Goal: Information Seeking & Learning: Learn about a topic

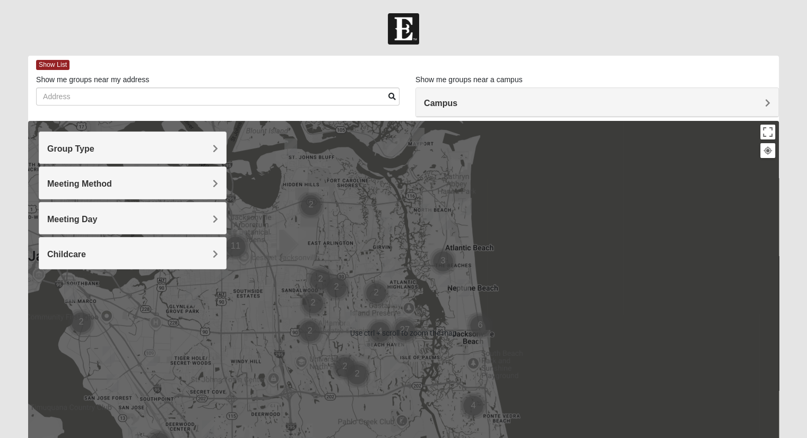
click at [153, 180] on h4 "Meeting Method" at bounding box center [132, 184] width 171 height 10
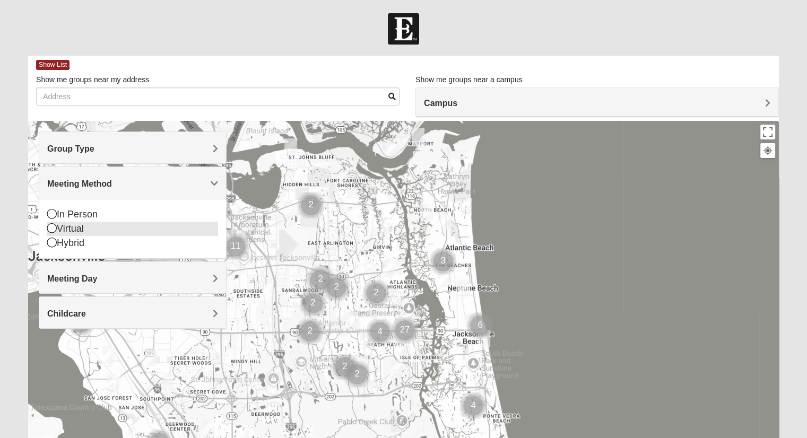
click at [54, 224] on icon at bounding box center [52, 228] width 10 height 10
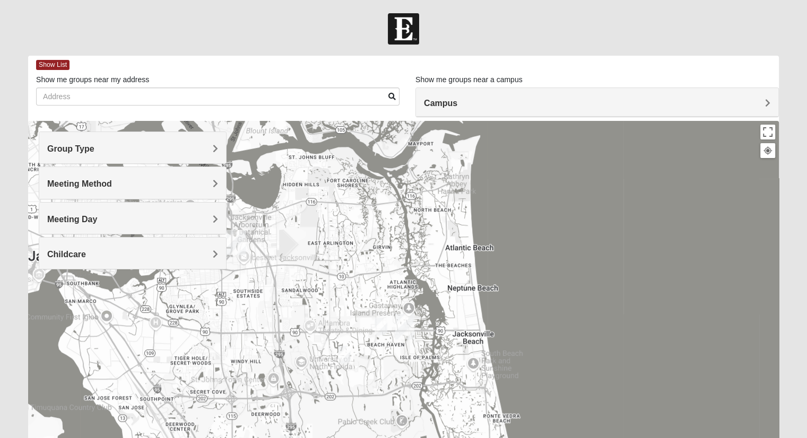
click at [149, 149] on h4 "Group Type" at bounding box center [132, 149] width 171 height 10
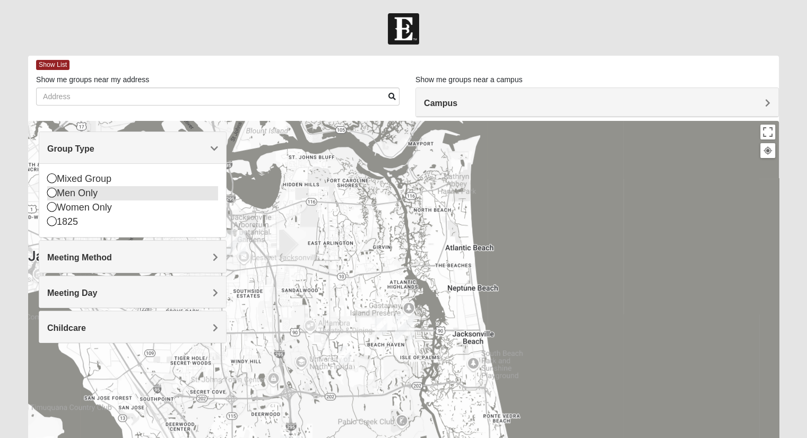
click at [53, 194] on icon at bounding box center [52, 193] width 10 height 10
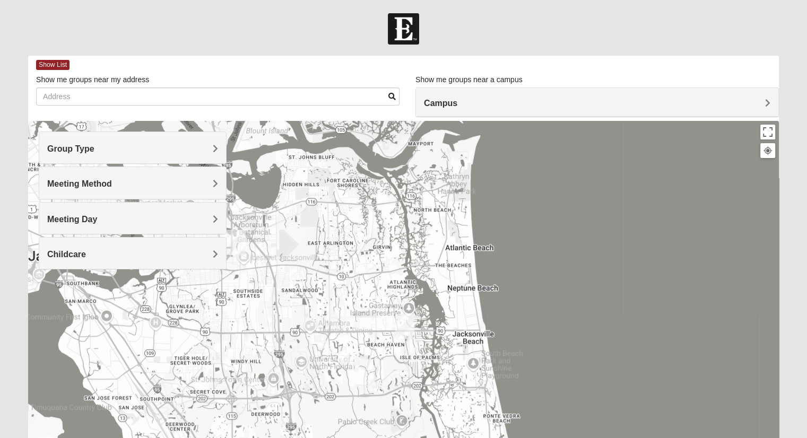
click at [134, 224] on div "Meeting Day" at bounding box center [132, 218] width 187 height 31
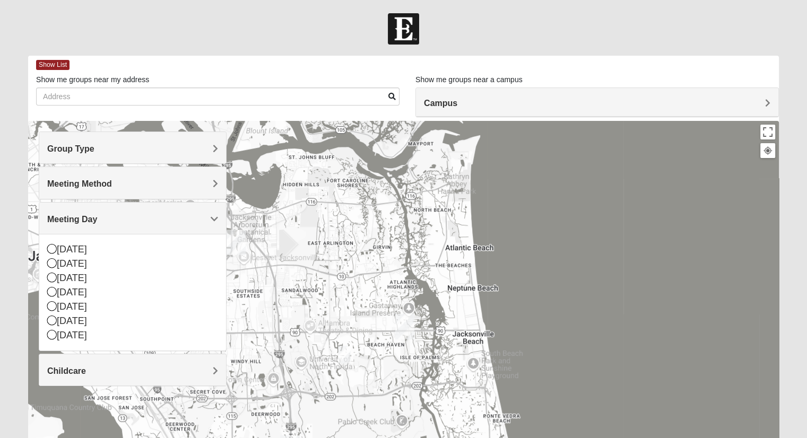
click at [138, 219] on h4 "Meeting Day" at bounding box center [132, 219] width 171 height 10
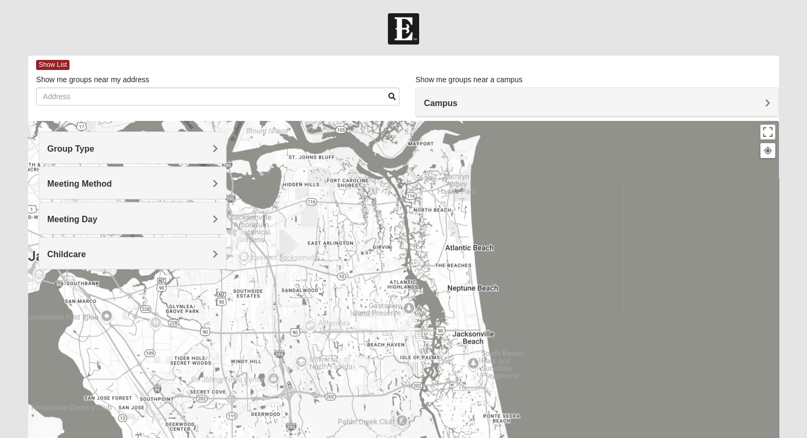
click at [127, 249] on h4 "Childcare" at bounding box center [132, 254] width 171 height 10
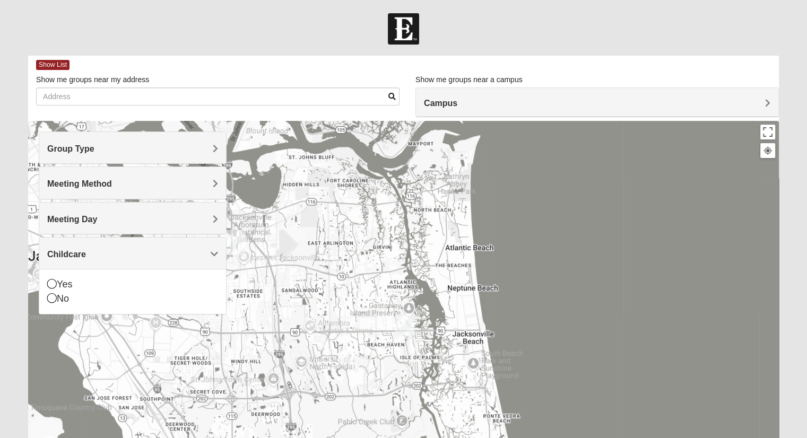
click at [127, 249] on h4 "Childcare" at bounding box center [132, 254] width 171 height 10
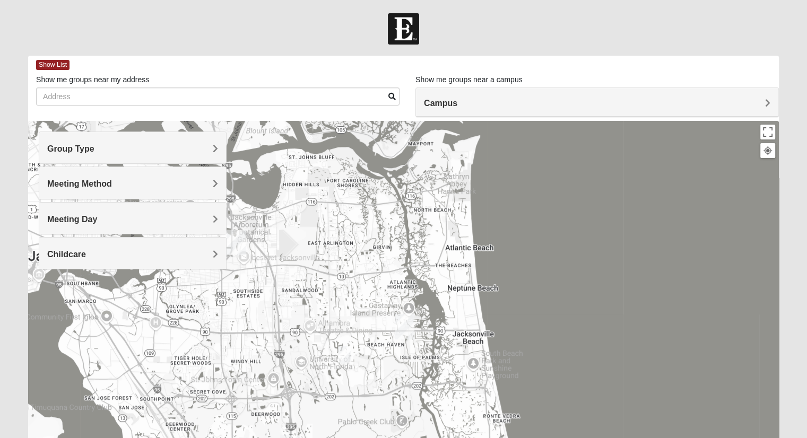
click at [148, 150] on h4 "Group Type" at bounding box center [132, 149] width 171 height 10
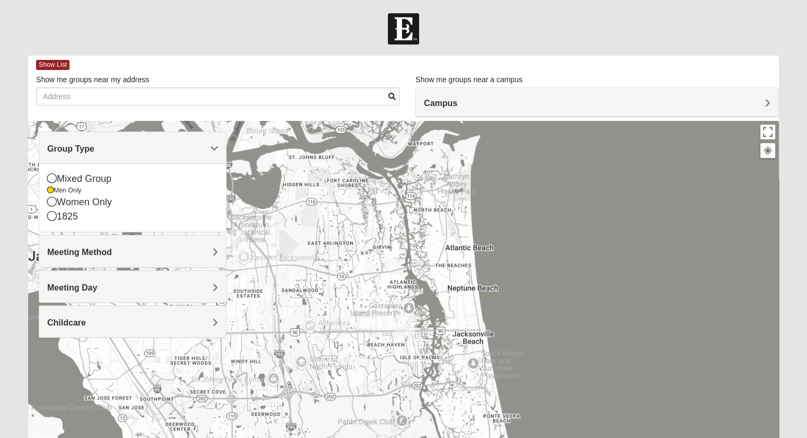
click at [148, 150] on h4 "Group Type" at bounding box center [132, 149] width 171 height 10
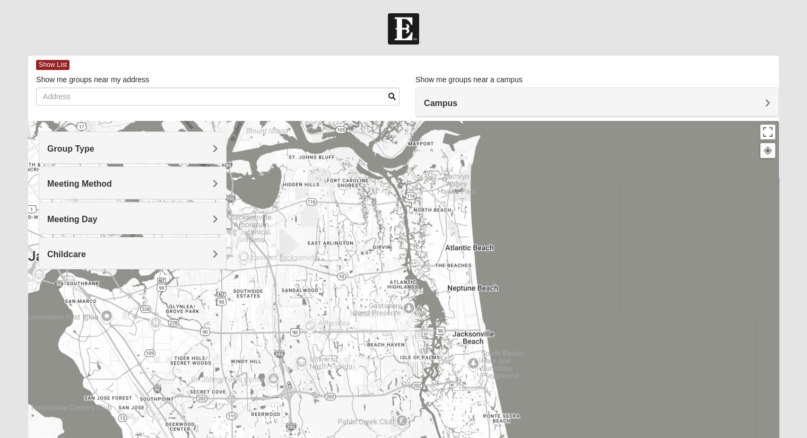
click at [137, 183] on h4 "Meeting Method" at bounding box center [132, 184] width 171 height 10
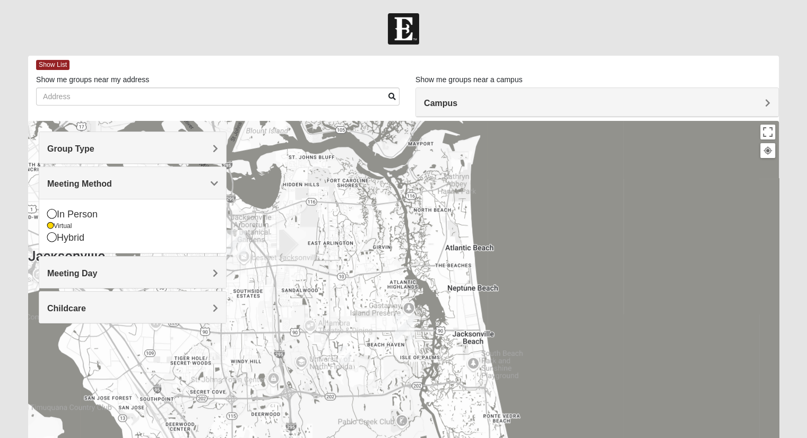
click at [138, 182] on h4 "Meeting Method" at bounding box center [132, 184] width 171 height 10
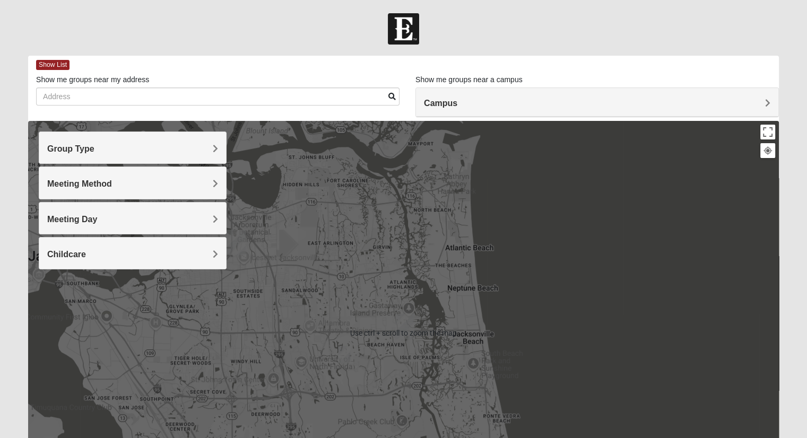
scroll to position [106, 0]
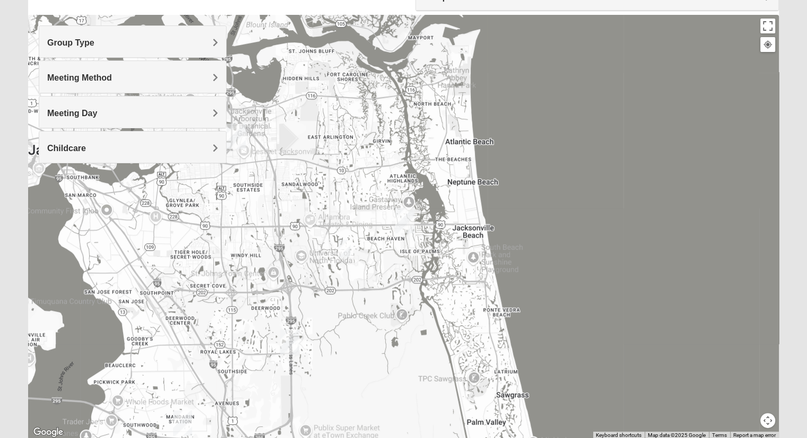
click at [235, 133] on img "Arlington" at bounding box center [236, 136] width 19 height 25
click at [405, 215] on img "San Pablo" at bounding box center [404, 220] width 19 height 25
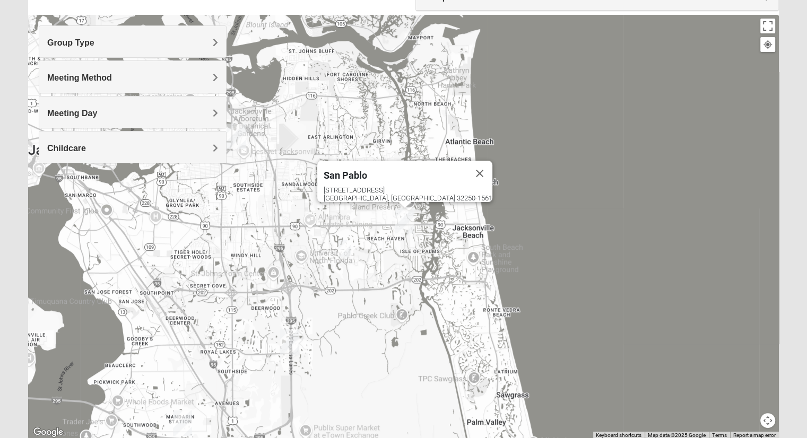
click at [240, 137] on img "Arlington" at bounding box center [236, 136] width 19 height 25
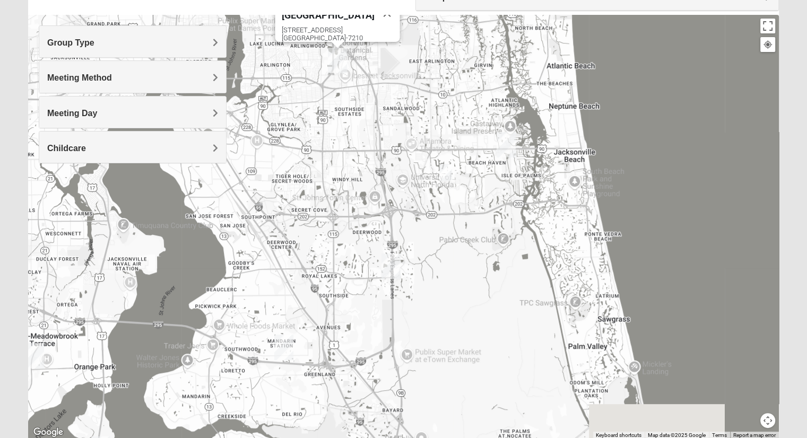
drag, startPoint x: 250, startPoint y: 211, endPoint x: 354, endPoint y: 129, distance: 131.8
click at [354, 129] on div "Arlington [STREET_ADDRESS]" at bounding box center [403, 227] width 751 height 424
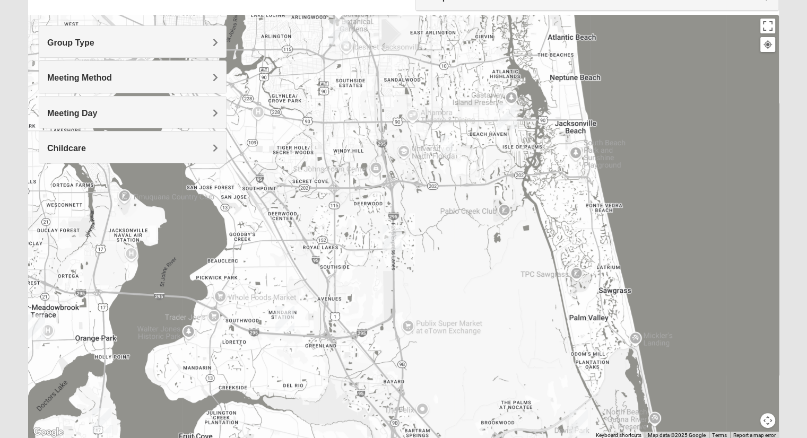
click at [389, 240] on img "Baymeadows" at bounding box center [392, 237] width 19 height 25
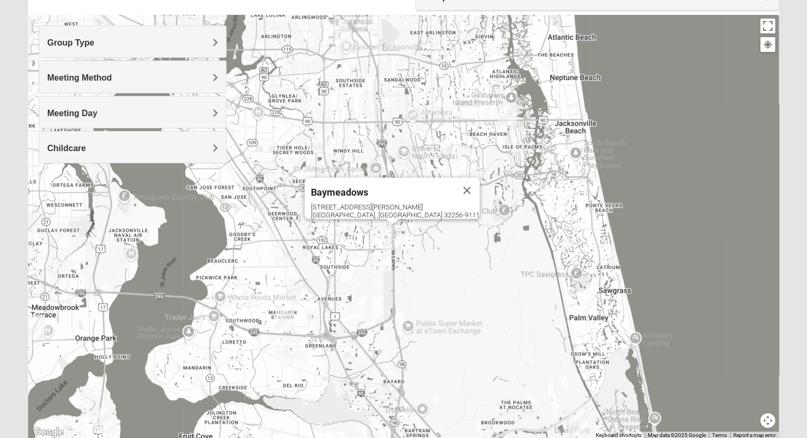
click at [287, 322] on img "Mandarin" at bounding box center [284, 318] width 19 height 25
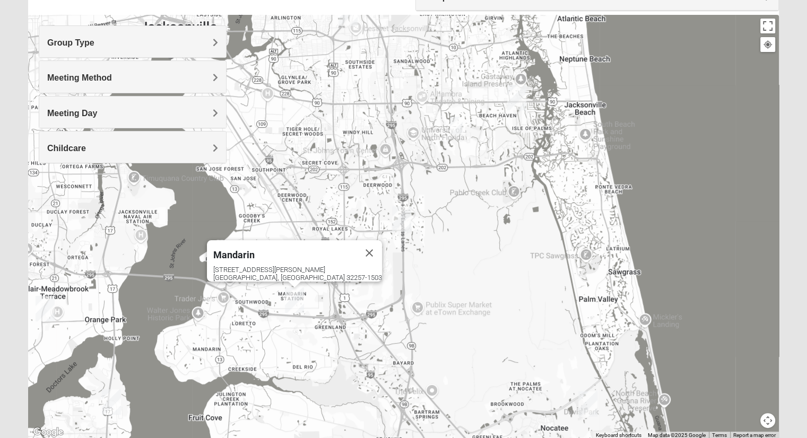
drag, startPoint x: 209, startPoint y: 315, endPoint x: 293, endPoint y: 214, distance: 131.8
click at [293, 214] on div "Mandarin 4911 Losco Rd Jacksonville, FL 32257-1503" at bounding box center [403, 227] width 751 height 424
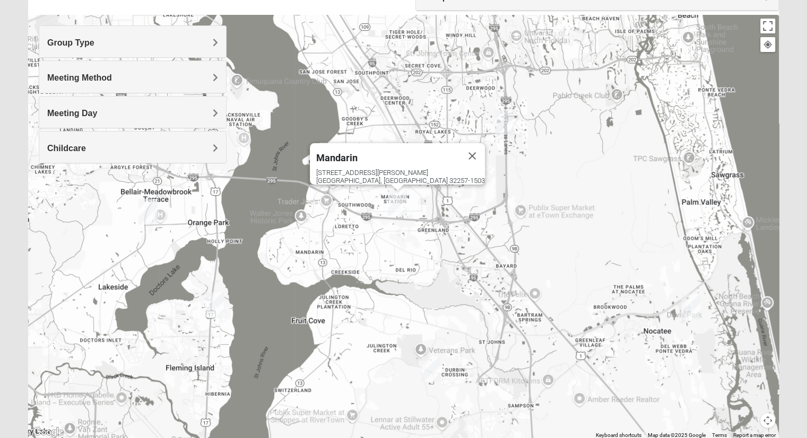
click at [144, 214] on img "Orange Park" at bounding box center [147, 211] width 19 height 25
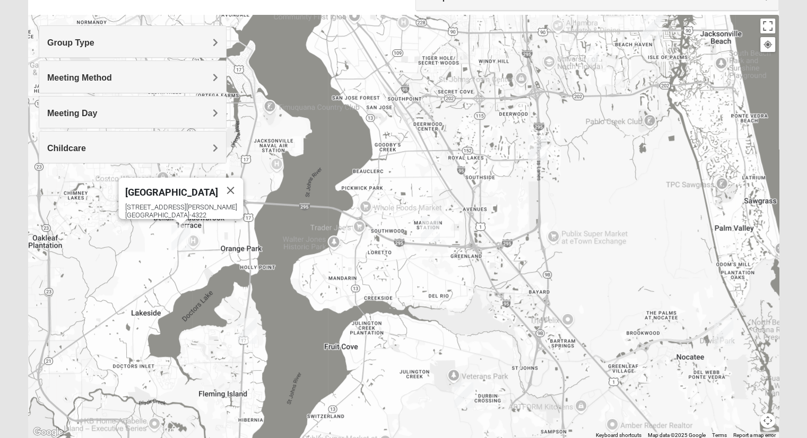
drag, startPoint x: 139, startPoint y: 264, endPoint x: 159, endPoint y: 252, distance: 23.3
click at [157, 247] on div "Orange Park 317 Blanding Blvd Orange Park, FL 32073-4322" at bounding box center [403, 227] width 751 height 424
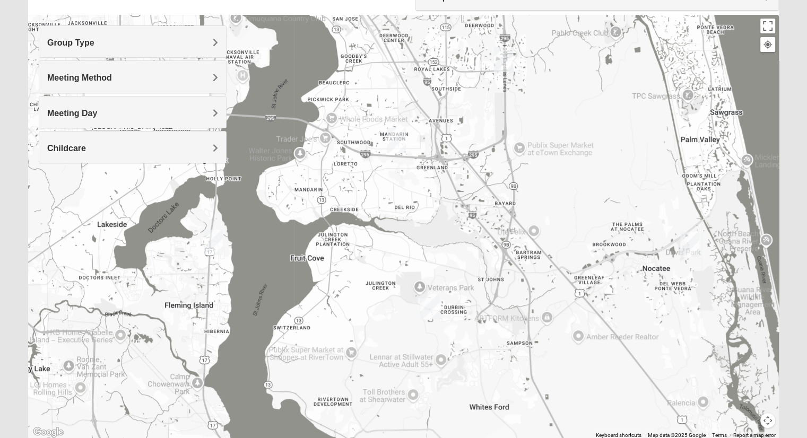
click at [210, 242] on img "Fleming Island" at bounding box center [213, 242] width 19 height 25
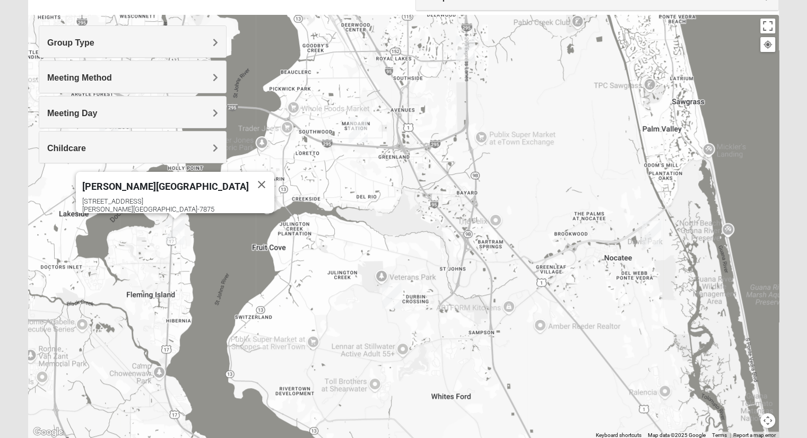
drag, startPoint x: 372, startPoint y: 260, endPoint x: 284, endPoint y: 231, distance: 92.6
click at [286, 233] on div "Fleming Island 4459 US Highway 17 Fleming Island, FL 32003-7875" at bounding box center [403, 227] width 751 height 424
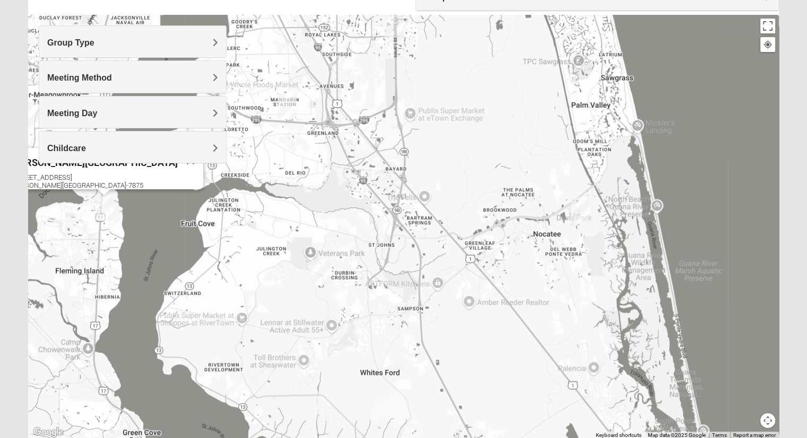
click at [315, 268] on img "St. Johns" at bounding box center [320, 271] width 19 height 25
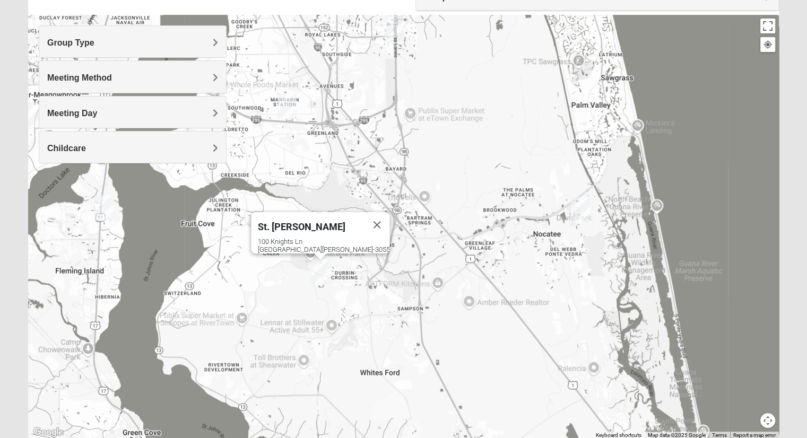
click at [583, 208] on img "Ponte Vedra" at bounding box center [580, 209] width 19 height 25
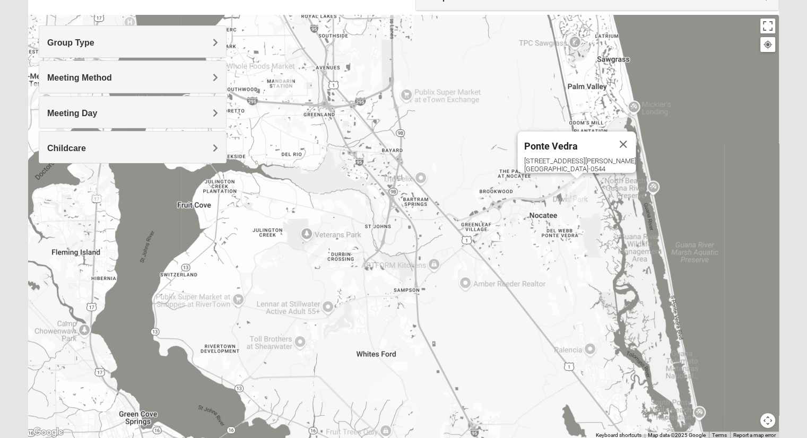
drag, startPoint x: 488, startPoint y: 265, endPoint x: 474, endPoint y: 199, distance: 67.3
click at [477, 219] on div "Ponte Vedra 460 Davis Park Rd Ponte Vedra Beach, FL 32081-0544" at bounding box center [403, 227] width 751 height 424
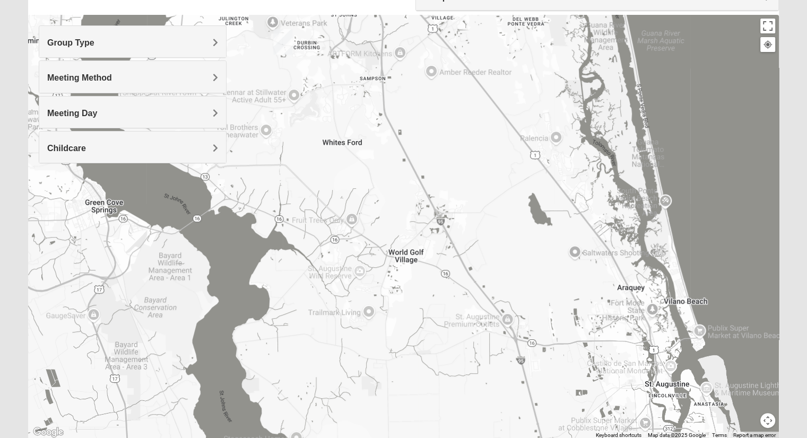
drag, startPoint x: 465, startPoint y: 290, endPoint x: 484, endPoint y: 220, distance: 73.2
click at [475, 233] on div "Ponte Vedra 460 Davis Park Rd Ponte Vedra Beach, FL 32081-0544" at bounding box center [403, 227] width 751 height 424
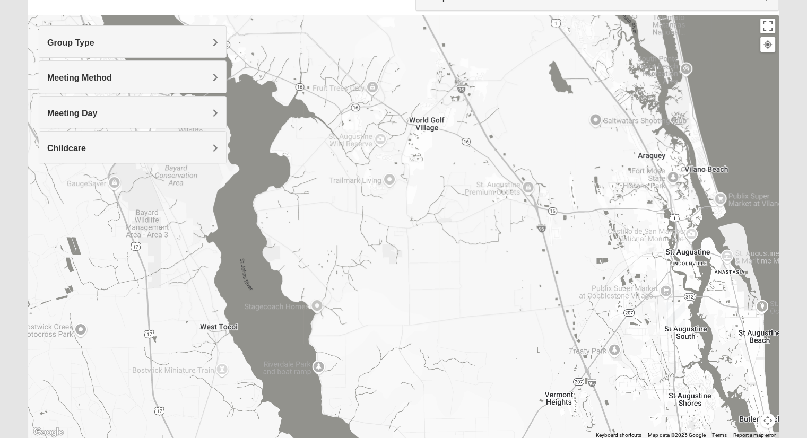
drag, startPoint x: 465, startPoint y: 257, endPoint x: 487, endPoint y: 240, distance: 28.3
click at [485, 242] on div "Ponte Vedra 460 Davis Park Rd Ponte Vedra Beach, FL 32081-0544" at bounding box center [403, 227] width 751 height 424
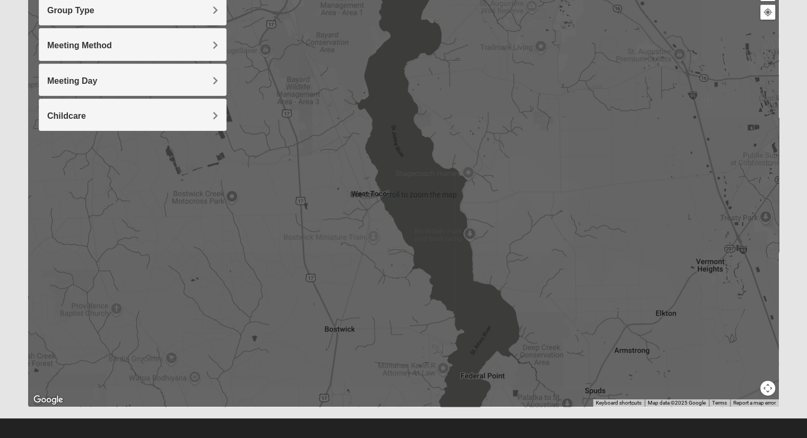
scroll to position [146, 0]
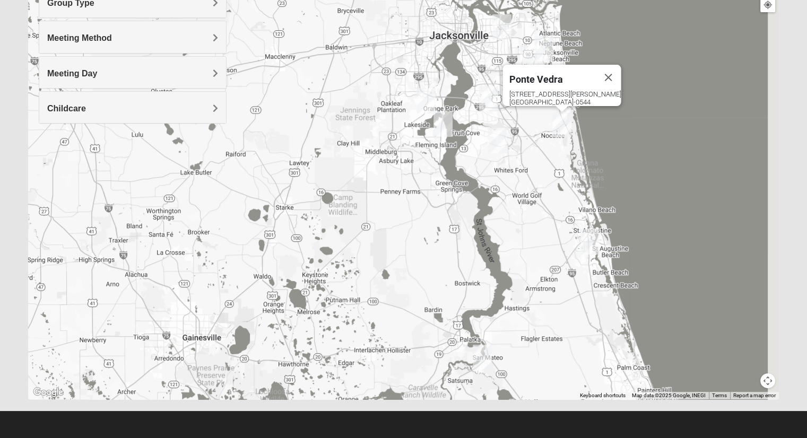
drag, startPoint x: 556, startPoint y: 305, endPoint x: 393, endPoint y: 142, distance: 230.7
click at [393, 142] on div "Ponte Vedra 460 Davis Park Rd Ponte Vedra Beach, FL 32081-0544" at bounding box center [403, 187] width 751 height 424
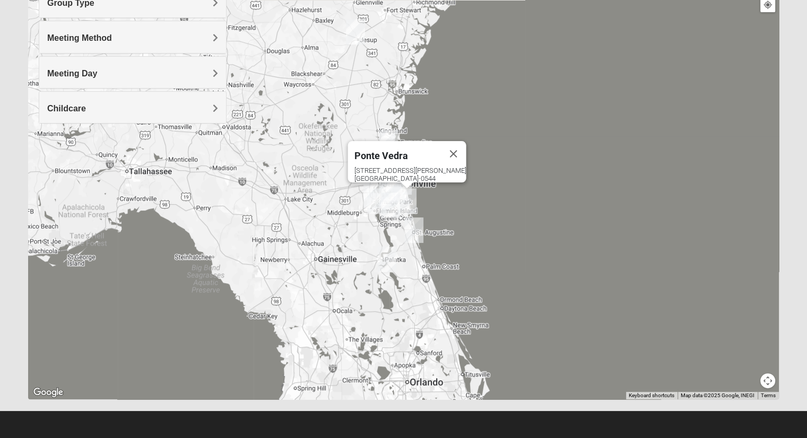
drag, startPoint x: 316, startPoint y: 190, endPoint x: 384, endPoint y: 311, distance: 139.0
click at [384, 311] on div "Ponte Vedra 460 Davis Park Rd Ponte Vedra Beach, FL 32081-0544" at bounding box center [403, 187] width 751 height 424
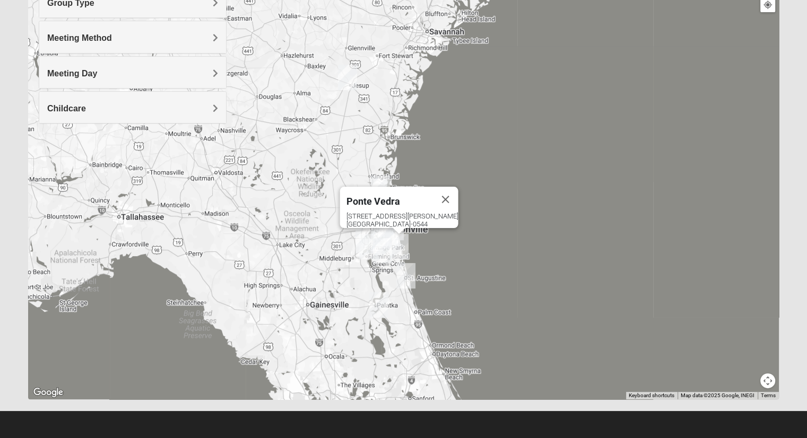
drag, startPoint x: 340, startPoint y: 214, endPoint x: 331, endPoint y: 294, distance: 81.1
click at [333, 308] on div "Ponte Vedra 460 Davis Park Rd Ponte Vedra Beach, FL 32081-0544" at bounding box center [403, 187] width 751 height 424
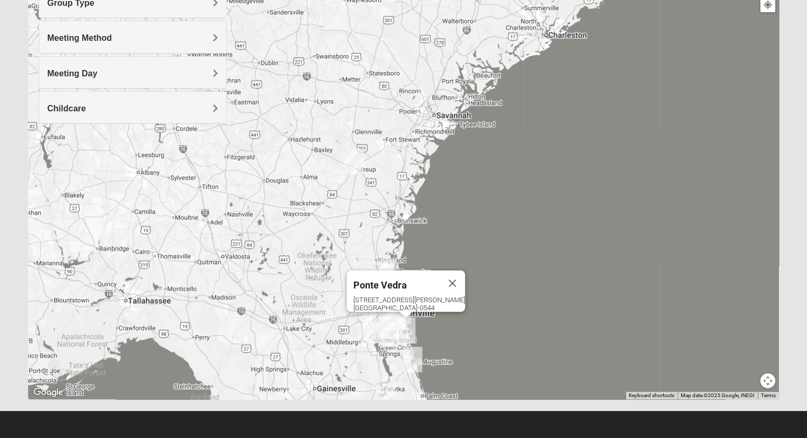
click at [355, 158] on img "Jesup" at bounding box center [354, 161] width 19 height 25
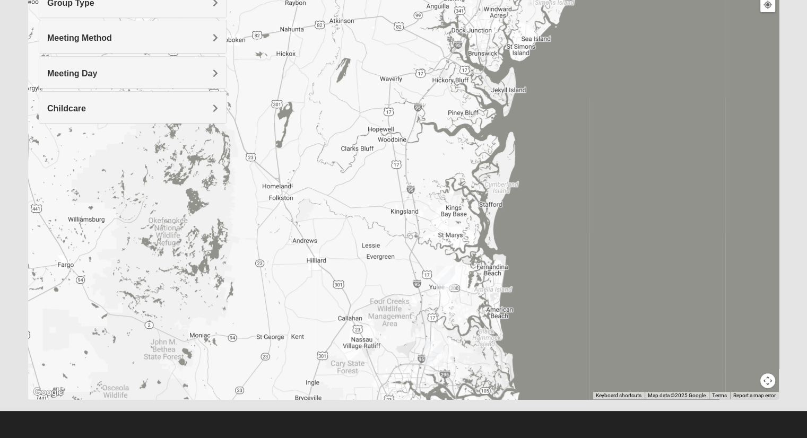
drag, startPoint x: 366, startPoint y: 277, endPoint x: 328, endPoint y: 170, distance: 113.8
click at [329, 172] on div "Jesup 495 Hinson Mosley Rd Jesup, GA 31545-6944" at bounding box center [403, 187] width 751 height 424
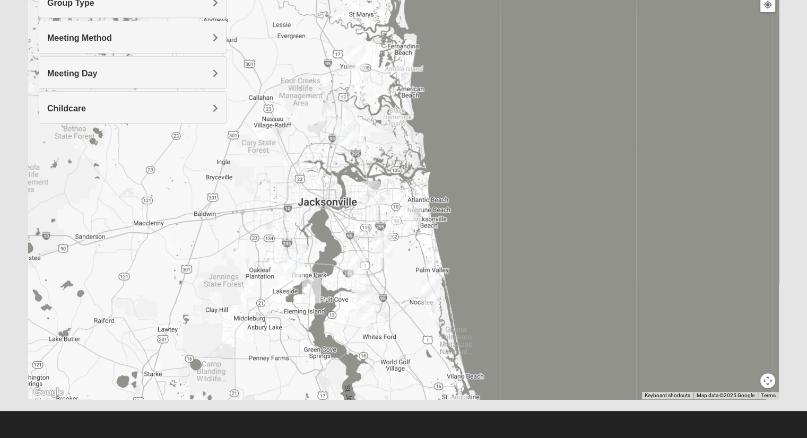
drag, startPoint x: 333, startPoint y: 300, endPoint x: 326, endPoint y: 245, distance: 55.5
click at [328, 252] on div "Jesup 495 Hinson Mosley Rd Jesup, GA 31545-6944" at bounding box center [403, 187] width 751 height 424
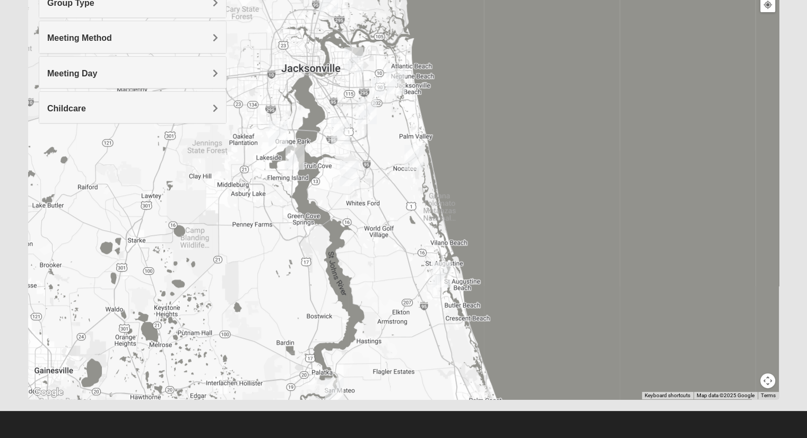
drag, startPoint x: 352, startPoint y: 273, endPoint x: 335, endPoint y: 213, distance: 62.3
click at [341, 234] on div "Jesup 495 Hinson Mosley Rd Jesup, GA 31545-6944" at bounding box center [403, 187] width 751 height 424
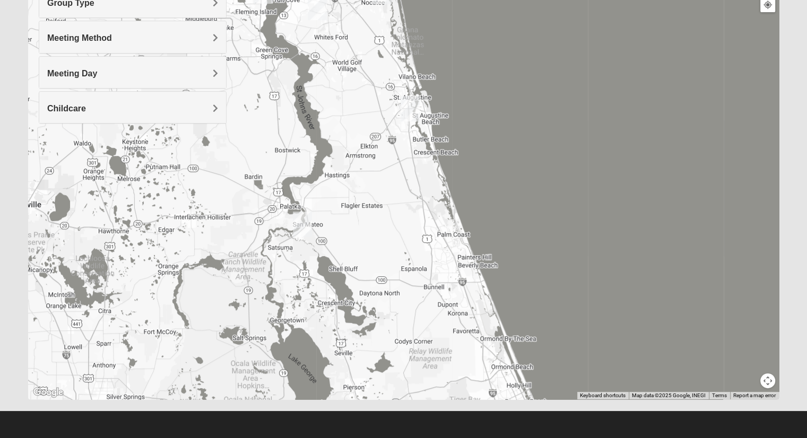
click at [303, 225] on img "Palatka (Coming Soon)" at bounding box center [302, 224] width 19 height 25
drag, startPoint x: 397, startPoint y: 184, endPoint x: 409, endPoint y: 59, distance: 125.2
click at [409, 64] on div "Palatka (Coming Soon) 686 US-17 San Mateo, FL 32187" at bounding box center [403, 187] width 751 height 424
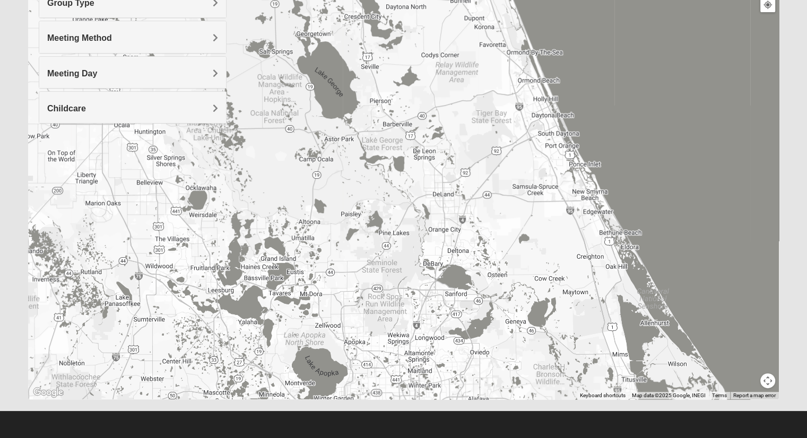
drag, startPoint x: 412, startPoint y: 144, endPoint x: 411, endPoint y: 234, distance: 89.7
click at [412, 224] on div "Palatka (Coming Soon) 686 US-17 San Mateo, FL 32187" at bounding box center [403, 187] width 751 height 424
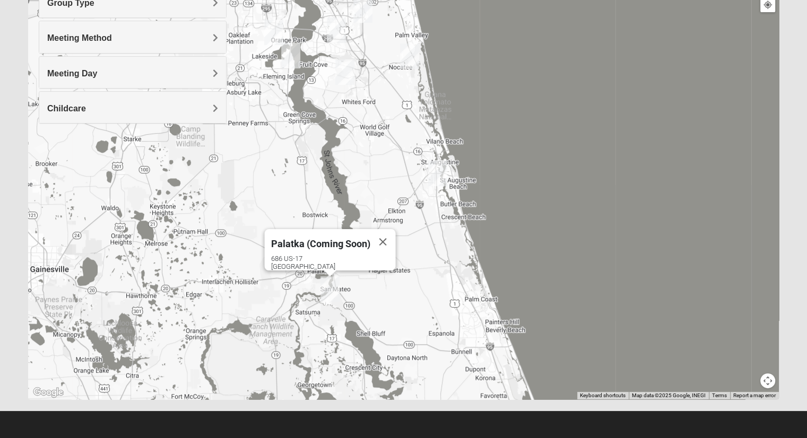
click at [438, 173] on img "St. Augustine (Coming Soon)" at bounding box center [437, 173] width 19 height 25
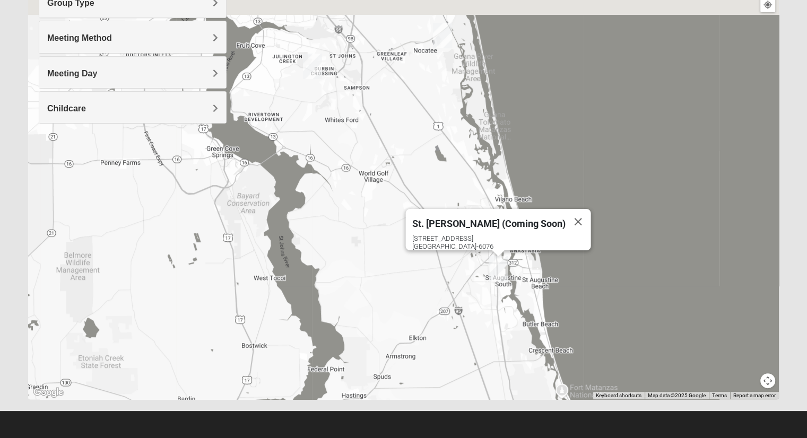
drag, startPoint x: 333, startPoint y: 131, endPoint x: 368, endPoint y: 268, distance: 141.2
click at [368, 268] on div "St. Augustine (Coming Soon) 2469 US Highway 1 S St Augustine, FL 32086-6076" at bounding box center [403, 187] width 751 height 424
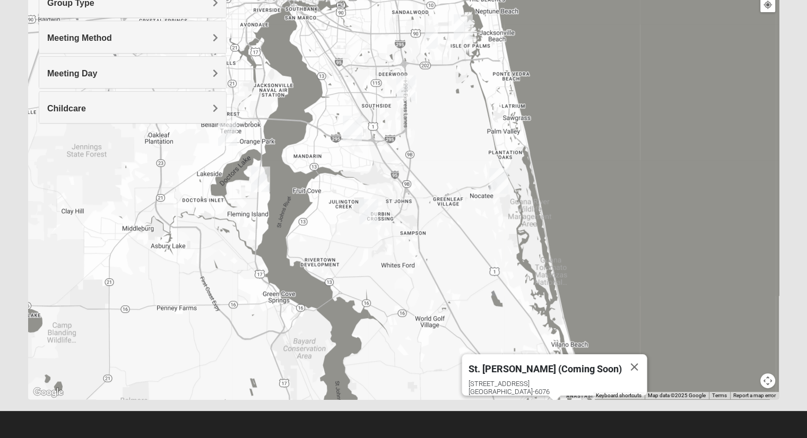
click at [366, 220] on img "St. Johns" at bounding box center [368, 211] width 19 height 25
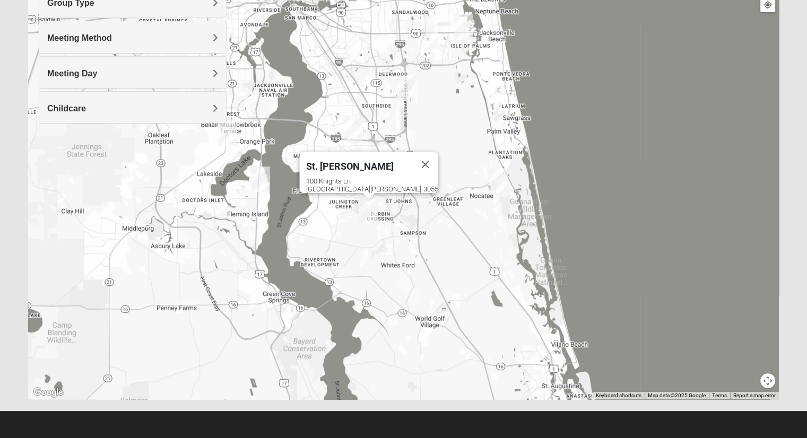
click at [494, 180] on img "Ponte Vedra" at bounding box center [498, 180] width 19 height 25
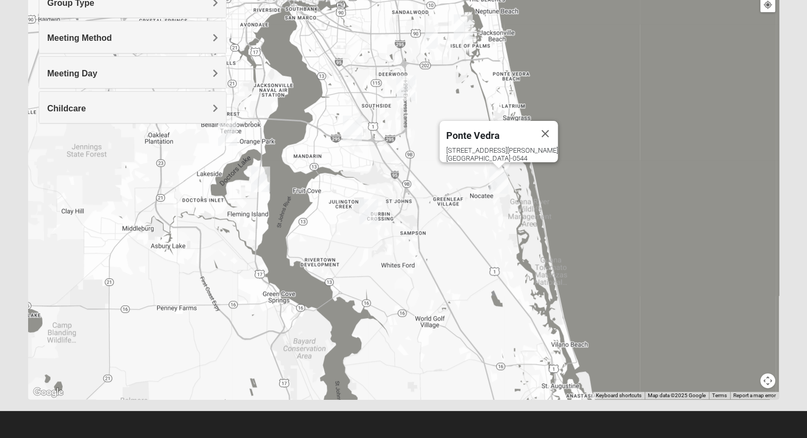
click at [265, 175] on img "Fleming Island" at bounding box center [260, 179] width 19 height 25
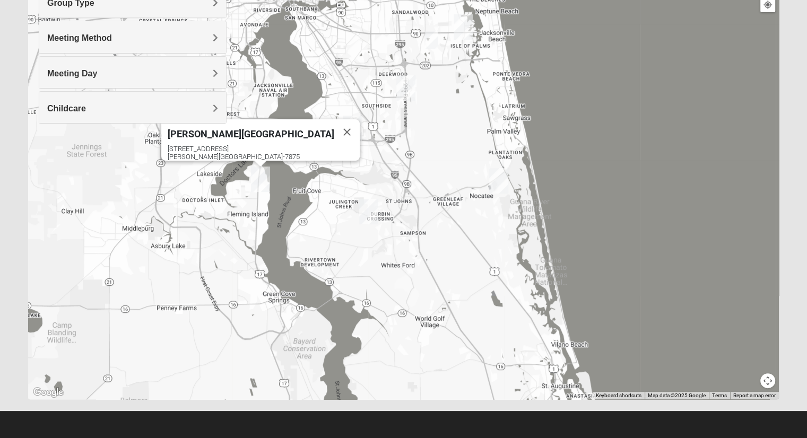
click at [203, 186] on div "Fleming Island 4459 US Highway 17 Fleming Island, FL 32003-7875" at bounding box center [403, 187] width 751 height 424
click at [334, 124] on button "Close" at bounding box center [346, 131] width 25 height 25
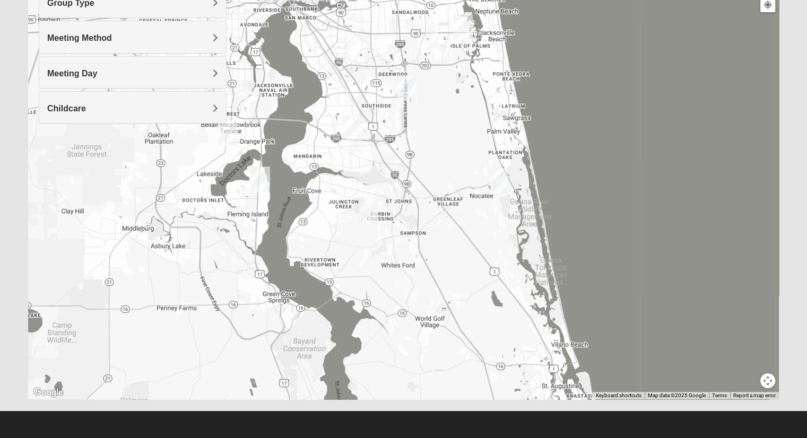
click at [231, 130] on img "Orange Park" at bounding box center [227, 132] width 19 height 25
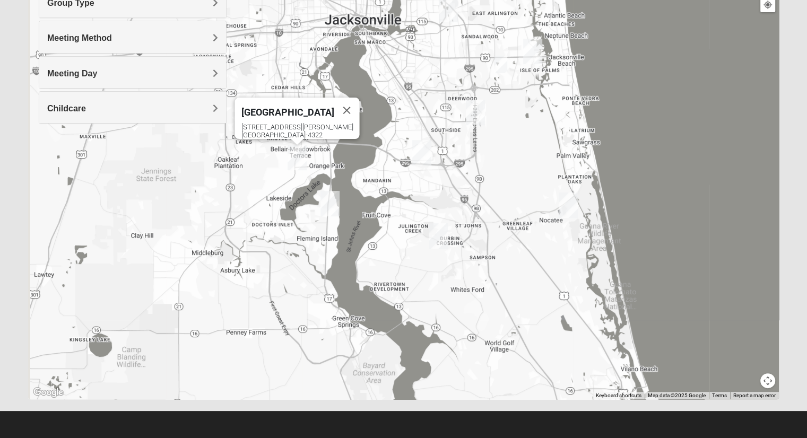
drag, startPoint x: 323, startPoint y: 170, endPoint x: 351, endPoint y: 189, distance: 34.4
click at [348, 192] on div "Orange Park 317 Blanding Blvd Orange Park, FL 32073-4322" at bounding box center [403, 187] width 751 height 424
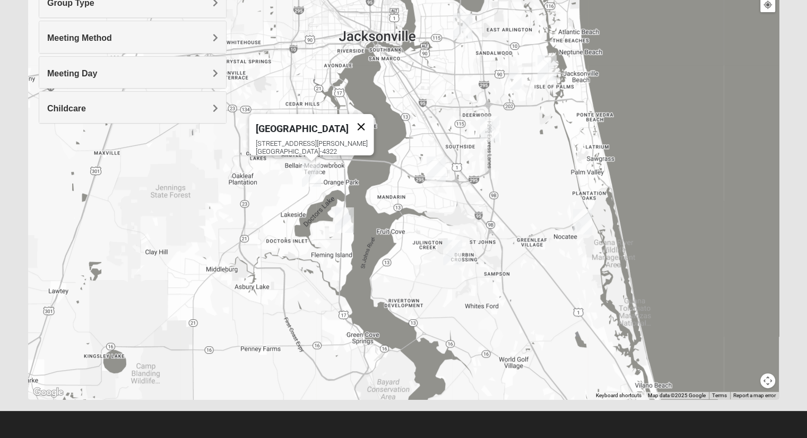
click at [351, 119] on button "Close" at bounding box center [360, 126] width 25 height 25
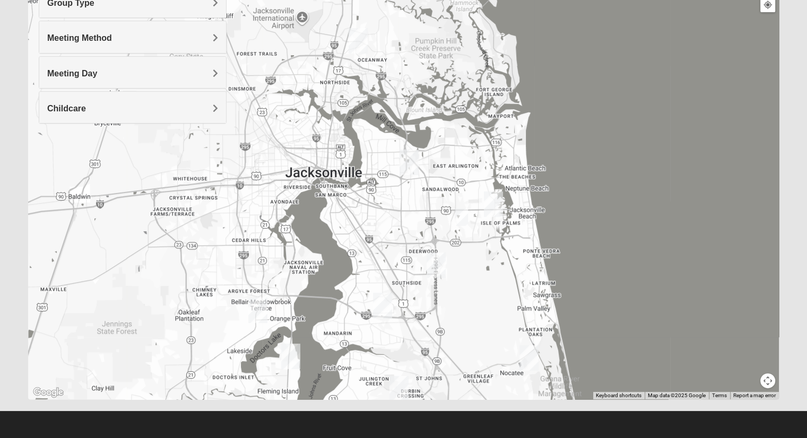
drag, startPoint x: 437, startPoint y: 145, endPoint x: 370, endPoint y: 292, distance: 161.9
click at [372, 291] on div at bounding box center [403, 187] width 751 height 424
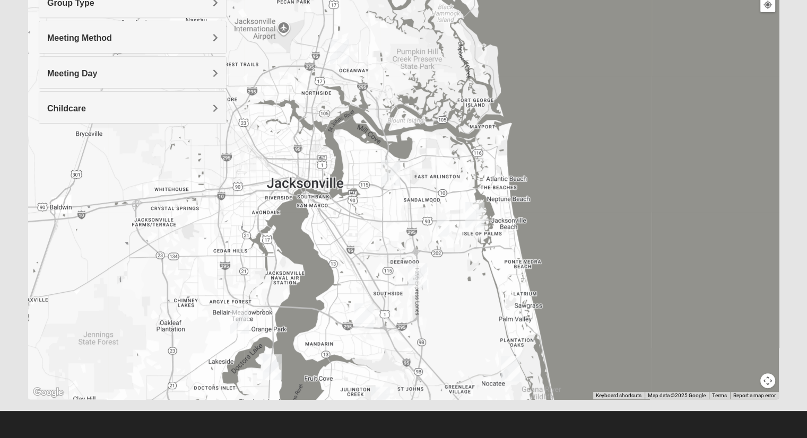
click at [395, 168] on img "Arlington" at bounding box center [390, 172] width 19 height 25
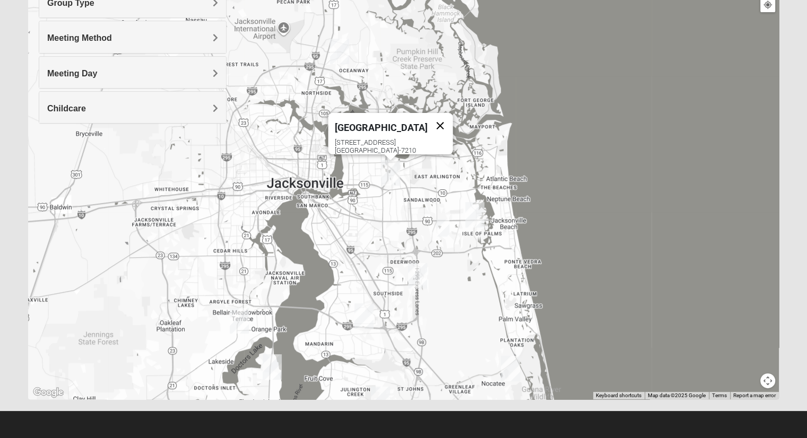
click at [429, 120] on button "Close" at bounding box center [439, 125] width 25 height 25
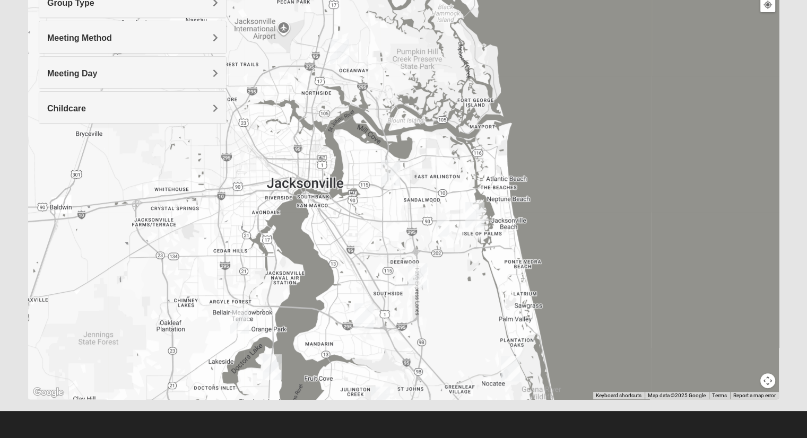
click at [477, 218] on img "San Pablo" at bounding box center [474, 214] width 19 height 25
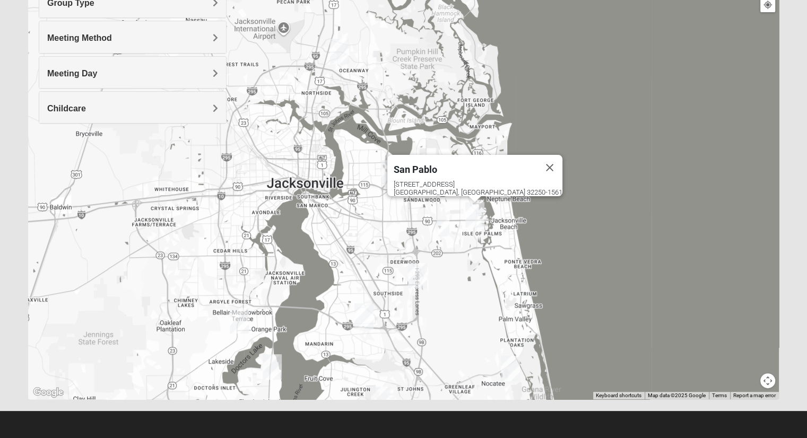
drag, startPoint x: 448, startPoint y: 158, endPoint x: 448, endPoint y: 164, distance: 6.4
click at [437, 164] on span "San Pablo" at bounding box center [416, 169] width 44 height 11
click at [450, 180] on div "14286 Beach Blvd Jacksonville, FL 32250-1561" at bounding box center [478, 188] width 169 height 16
drag, startPoint x: 511, startPoint y: 158, endPoint x: 432, endPoint y: 185, distance: 83.7
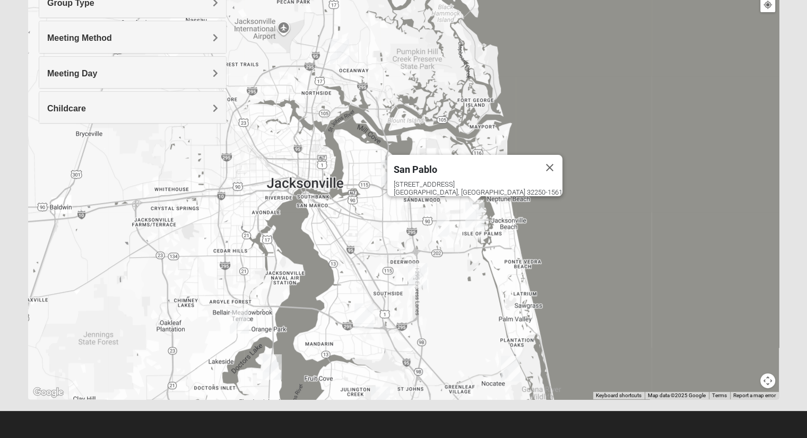
click at [537, 159] on button "Close" at bounding box center [549, 167] width 25 height 25
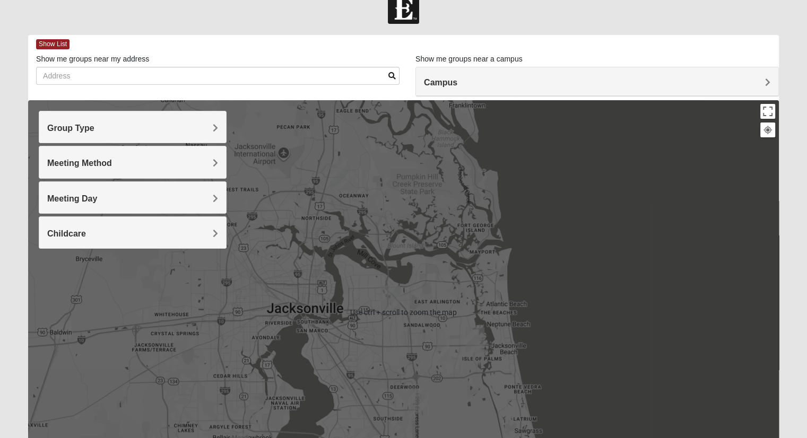
scroll to position [0, 0]
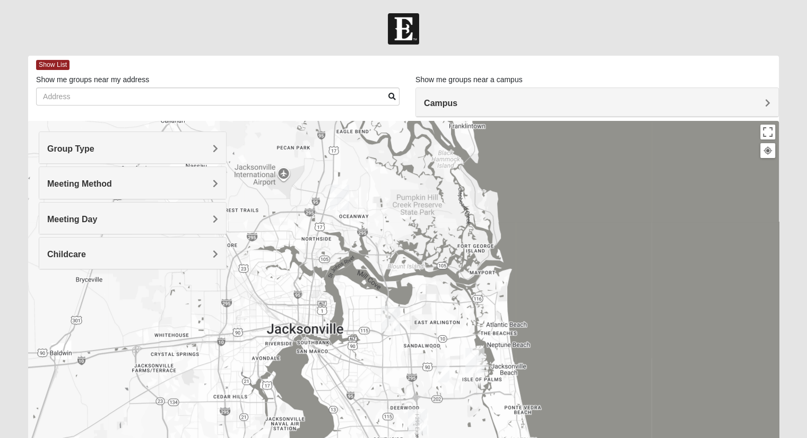
click at [758, 99] on h4 "Campus" at bounding box center [597, 103] width 346 height 10
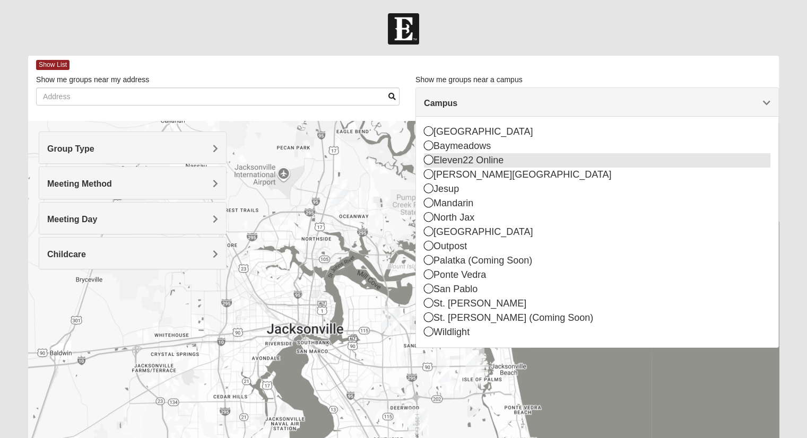
click at [427, 158] on icon at bounding box center [429, 160] width 10 height 10
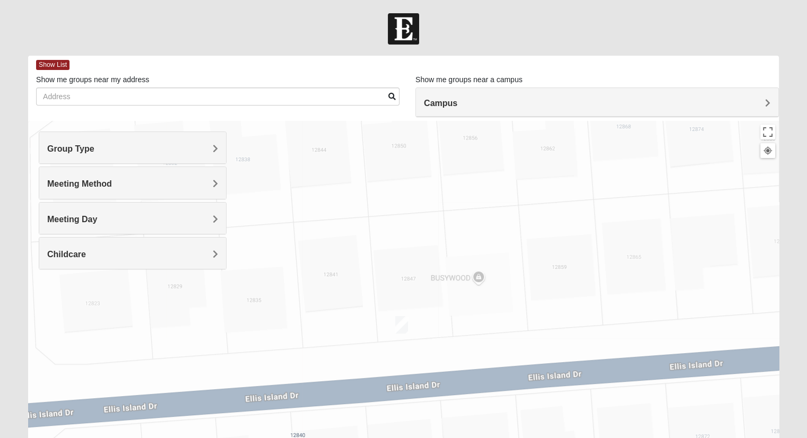
click at [401, 325] on img "Online Mens Davis 32224" at bounding box center [401, 325] width 13 height 18
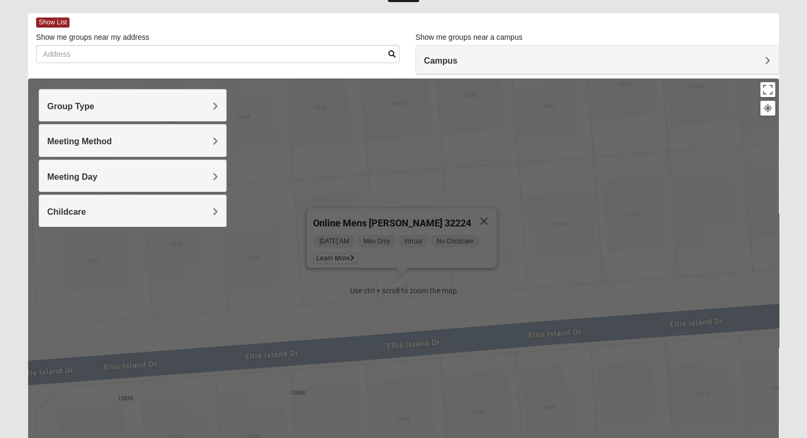
scroll to position [106, 0]
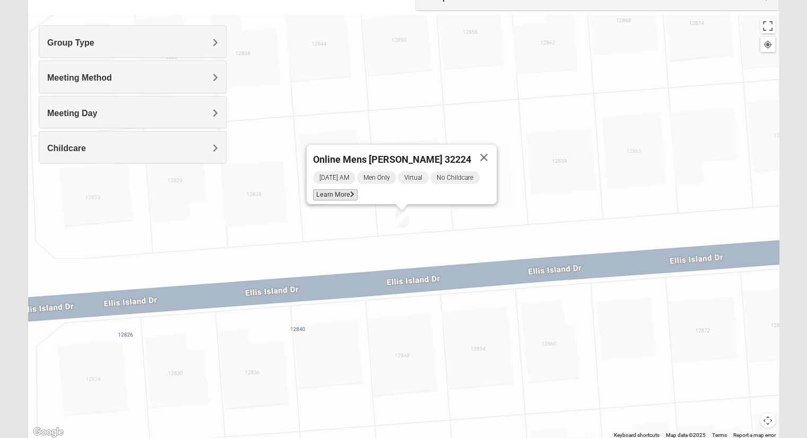
click at [354, 192] on icon at bounding box center [352, 195] width 4 height 6
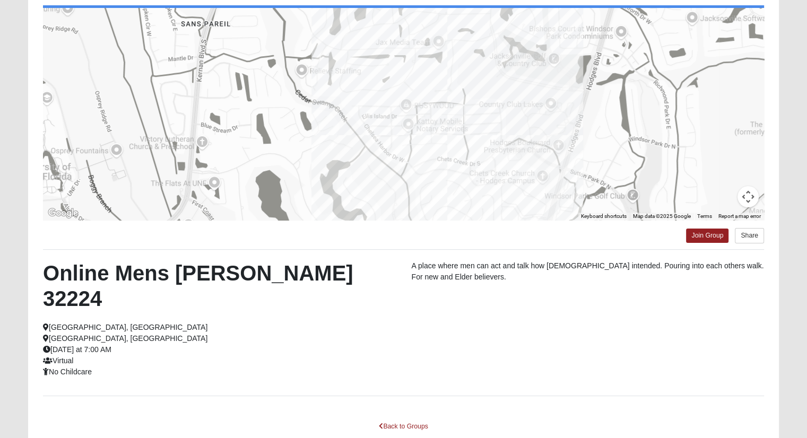
scroll to position [0, 0]
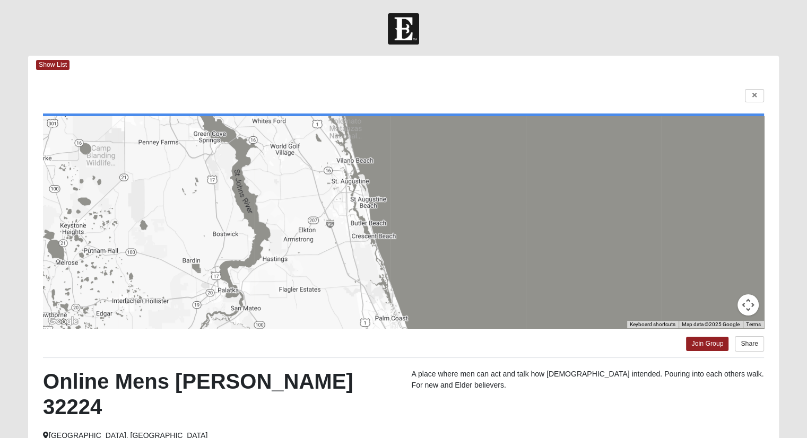
drag, startPoint x: 409, startPoint y: 208, endPoint x: 556, endPoint y: 268, distance: 159.4
click at [557, 268] on div at bounding box center [403, 222] width 721 height 212
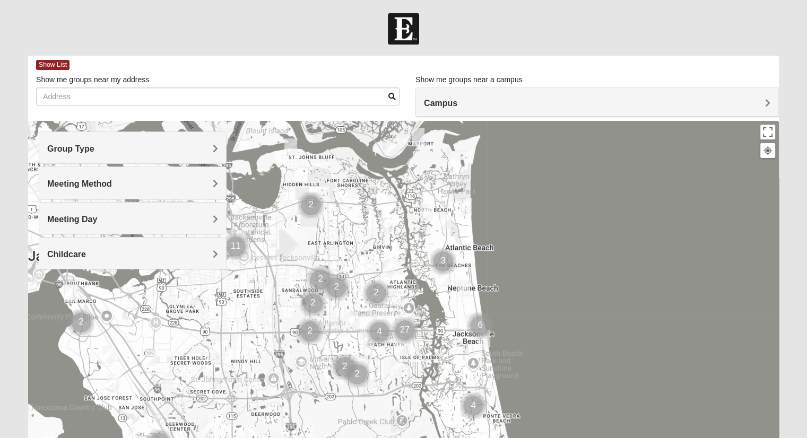
click at [172, 140] on div "Group Type" at bounding box center [132, 147] width 187 height 31
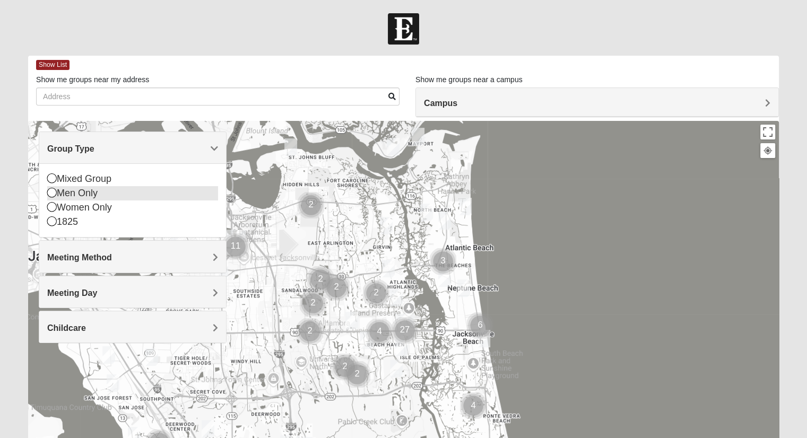
click at [51, 193] on icon at bounding box center [52, 193] width 10 height 10
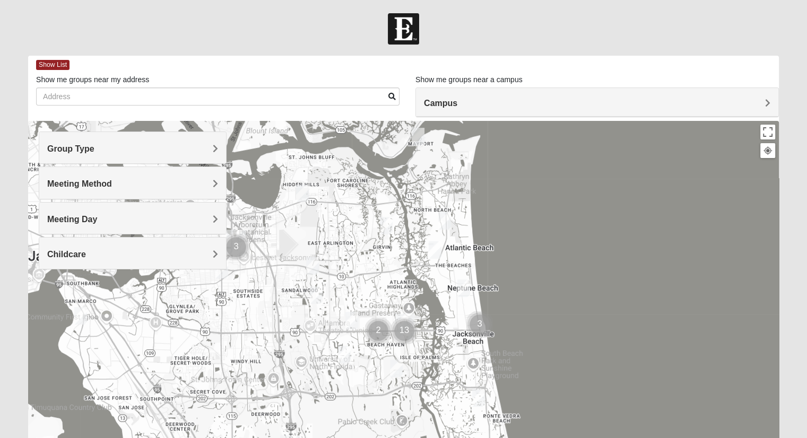
click at [106, 182] on span "Meeting Method" at bounding box center [79, 183] width 65 height 9
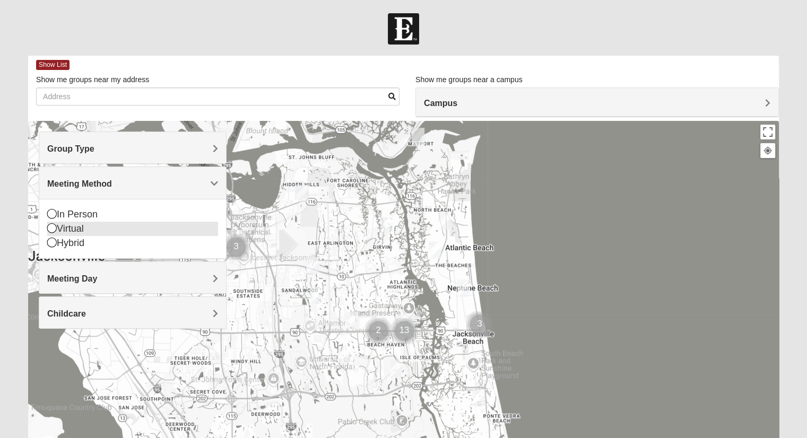
click at [51, 226] on icon at bounding box center [52, 228] width 10 height 10
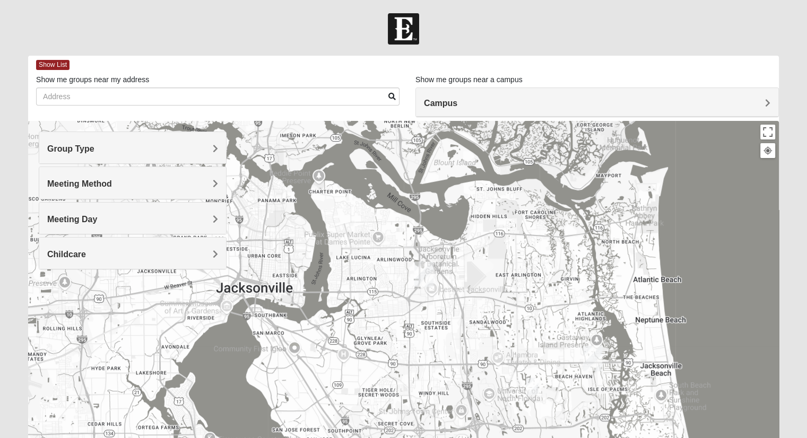
drag, startPoint x: 380, startPoint y: 257, endPoint x: 479, endPoint y: 287, distance: 103.1
click at [494, 287] on div at bounding box center [403, 333] width 751 height 424
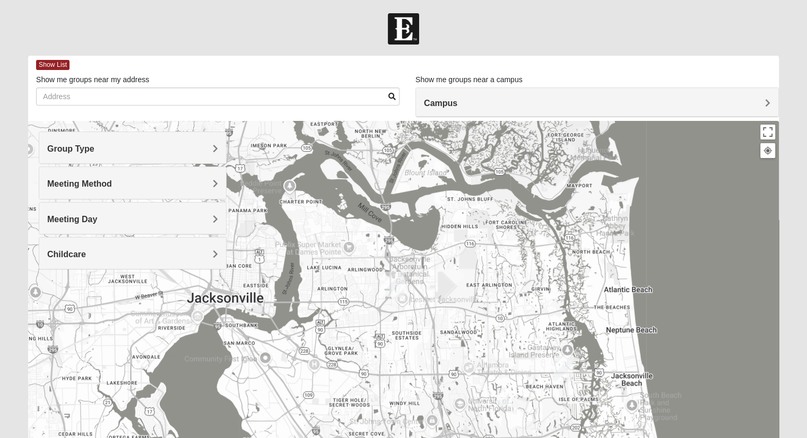
click at [390, 283] on img "Arlington" at bounding box center [394, 284] width 19 height 25
click at [387, 250] on div "[STREET_ADDRESS][PERSON_NAME]" at bounding box center [397, 258] width 118 height 16
click at [367, 224] on div "[GEOGRAPHIC_DATA]" at bounding box center [384, 236] width 93 height 25
click at [361, 233] on span "[GEOGRAPHIC_DATA]" at bounding box center [384, 238] width 93 height 11
click at [502, 395] on img "Online Mens Davis 32224" at bounding box center [503, 397] width 13 height 18
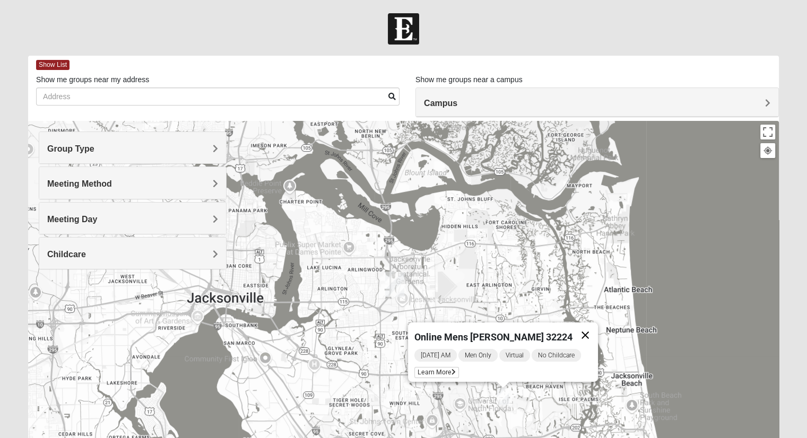
click at [579, 328] on button "Close" at bounding box center [584, 335] width 25 height 25
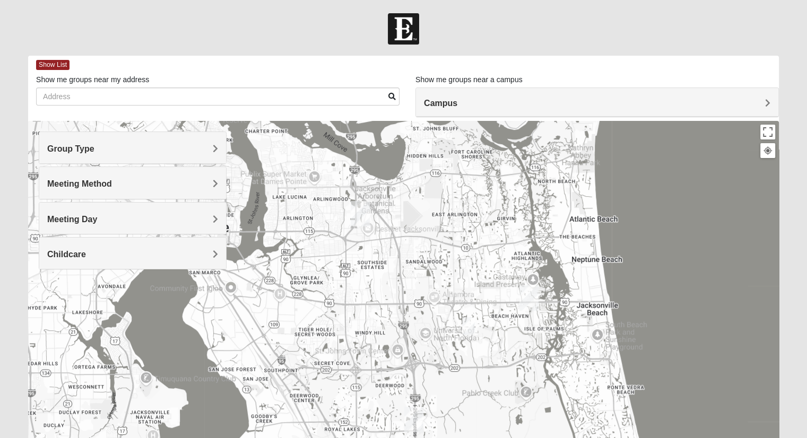
drag, startPoint x: 620, startPoint y: 380, endPoint x: 588, endPoint y: 195, distance: 187.9
click at [587, 214] on div "To navigate, press the arrow keys." at bounding box center [403, 333] width 751 height 424
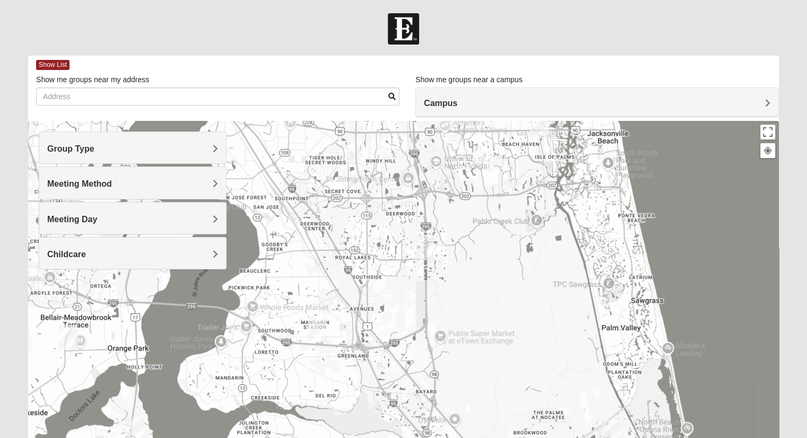
drag, startPoint x: 549, startPoint y: 214, endPoint x: 546, endPoint y: 199, distance: 15.2
click at [546, 200] on div at bounding box center [403, 333] width 751 height 424
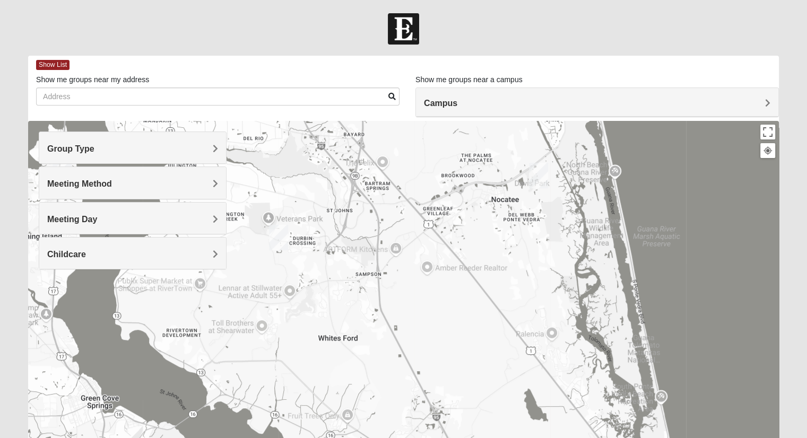
drag, startPoint x: 502, startPoint y: 248, endPoint x: 615, endPoint y: 337, distance: 143.9
click at [615, 337] on div at bounding box center [403, 333] width 751 height 424
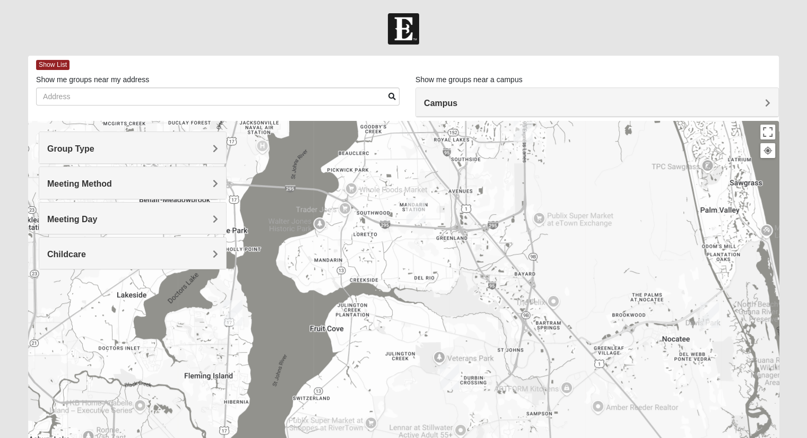
drag, startPoint x: 577, startPoint y: 284, endPoint x: 586, endPoint y: 379, distance: 95.3
click at [589, 378] on div at bounding box center [403, 333] width 751 height 424
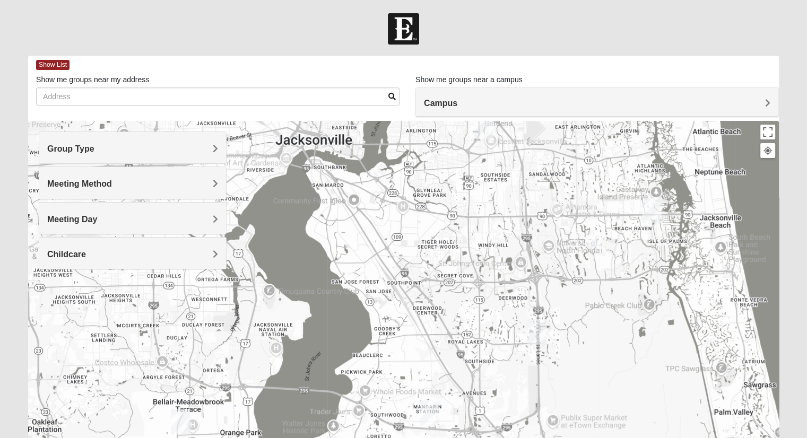
drag, startPoint x: 616, startPoint y: 340, endPoint x: 614, endPoint y: 358, distance: 18.2
click at [616, 359] on div at bounding box center [403, 333] width 751 height 424
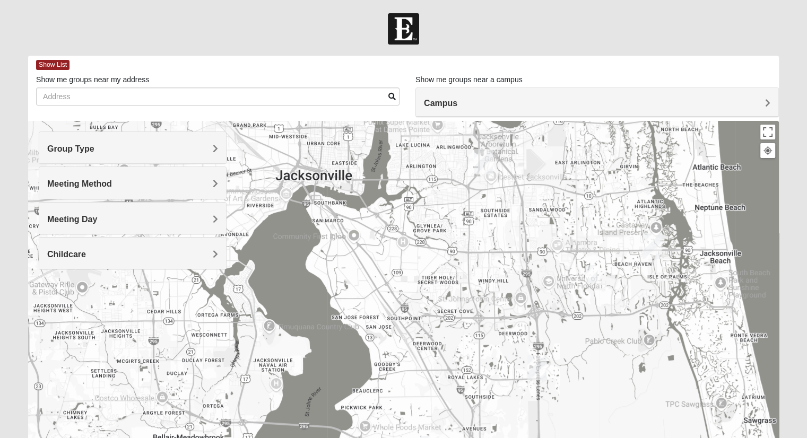
drag, startPoint x: 596, startPoint y: 299, endPoint x: 596, endPoint y: 312, distance: 13.8
click at [596, 312] on div at bounding box center [403, 333] width 751 height 424
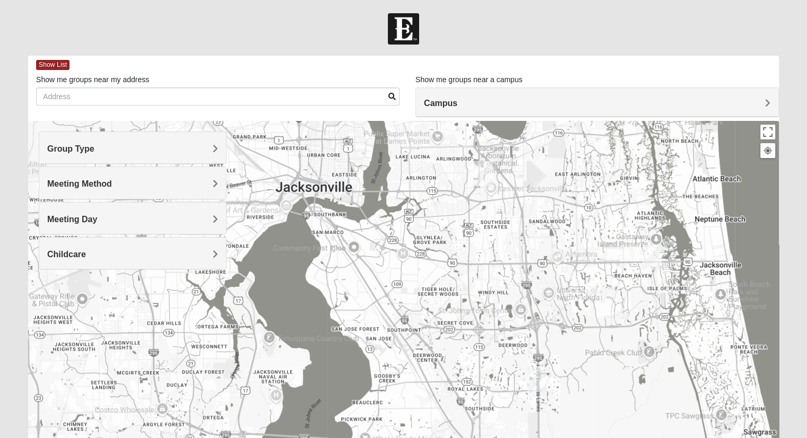
click at [141, 151] on h4 "Group Type" at bounding box center [132, 149] width 171 height 10
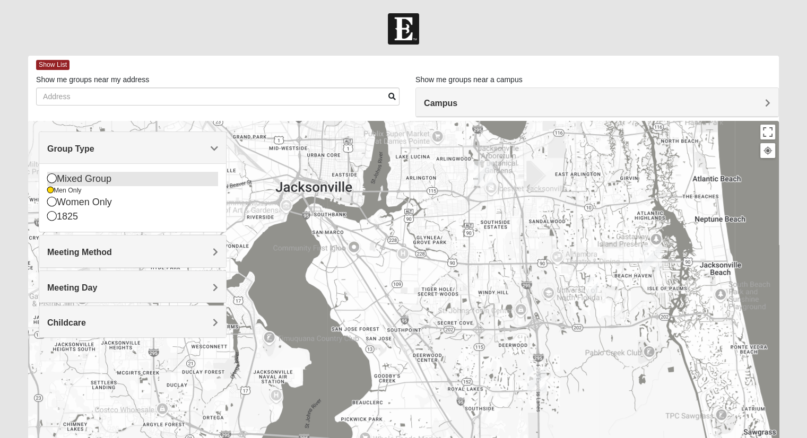
click at [51, 179] on icon at bounding box center [52, 178] width 10 height 10
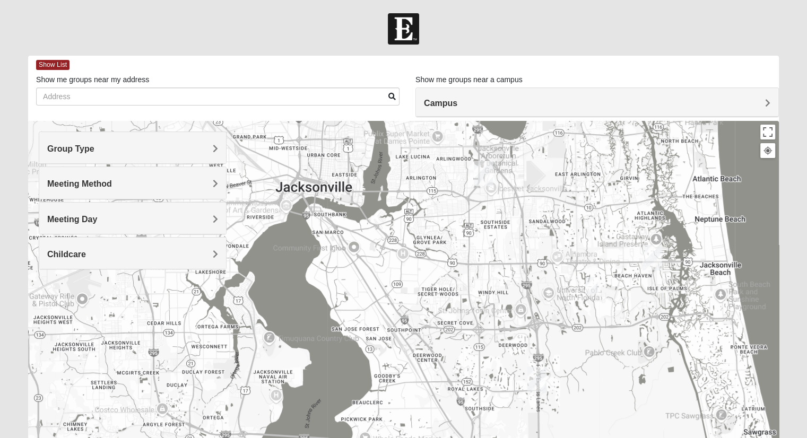
click at [125, 153] on h4 "Group Type" at bounding box center [132, 149] width 171 height 10
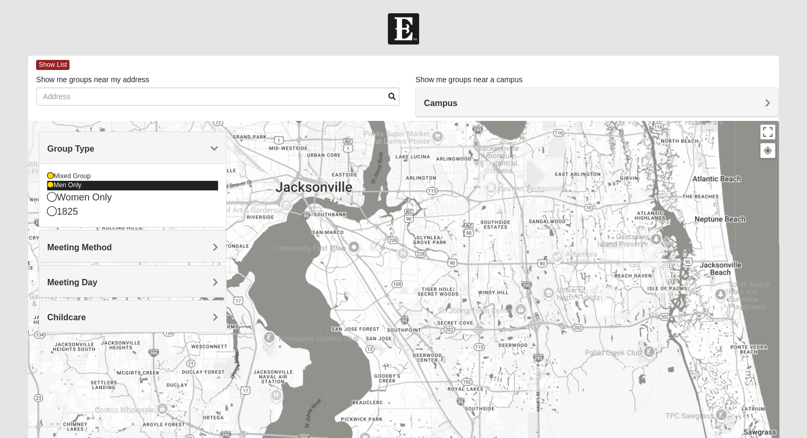
click at [49, 185] on icon at bounding box center [50, 185] width 6 height 6
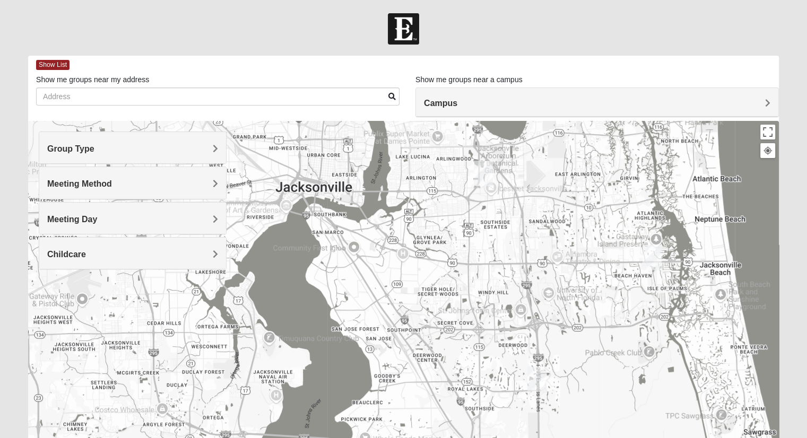
click at [49, 175] on div "Meeting Method" at bounding box center [132, 182] width 187 height 31
click at [96, 151] on h4 "Group Type" at bounding box center [132, 149] width 171 height 10
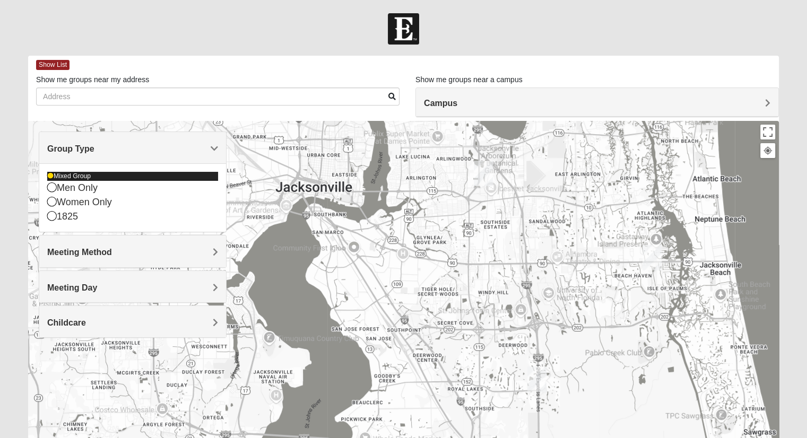
click at [49, 175] on icon at bounding box center [50, 176] width 6 height 6
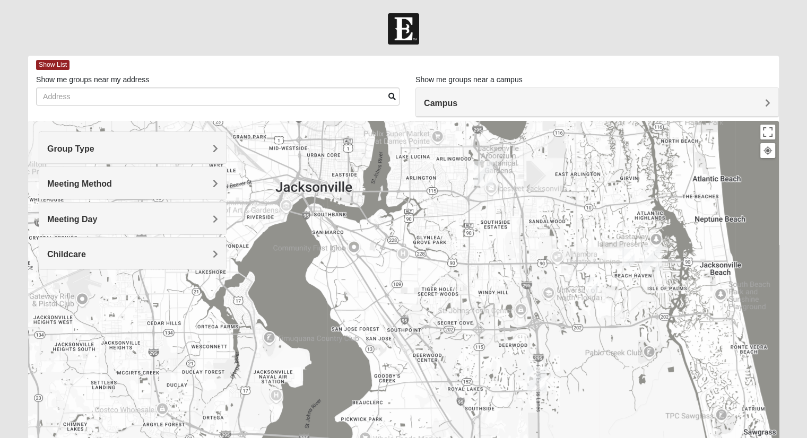
click at [135, 183] on h4 "Meeting Method" at bounding box center [132, 184] width 171 height 10
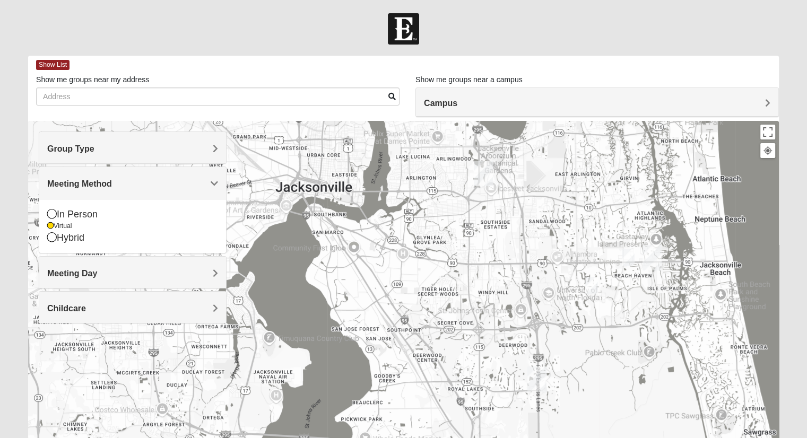
click at [134, 183] on h4 "Meeting Method" at bounding box center [132, 184] width 171 height 10
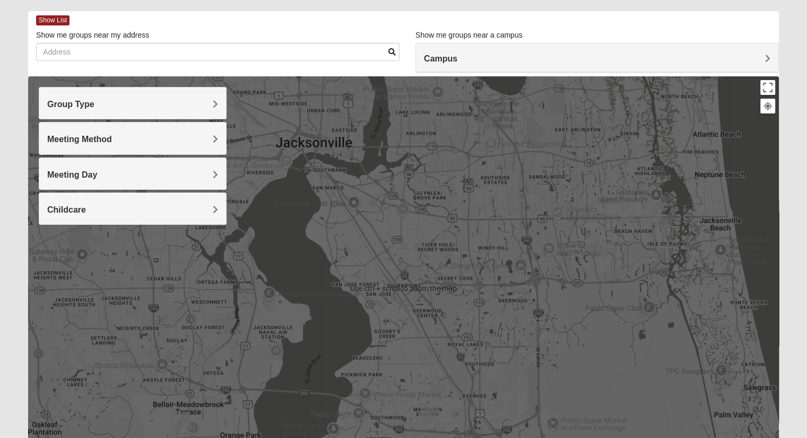
scroll to position [53, 0]
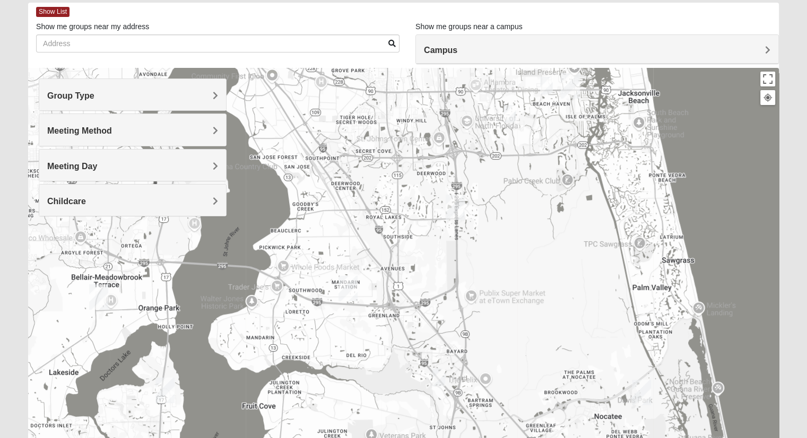
drag, startPoint x: 647, startPoint y: 285, endPoint x: 571, endPoint y: 179, distance: 130.8
click at [580, 188] on div at bounding box center [403, 280] width 751 height 424
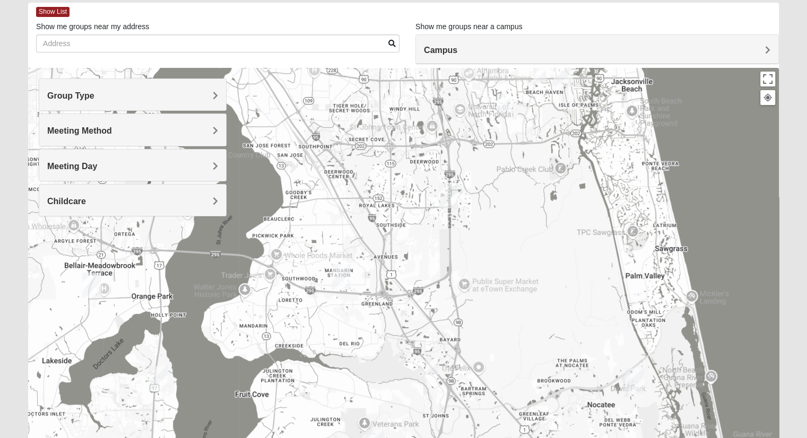
drag, startPoint x: 528, startPoint y: 281, endPoint x: 553, endPoint y: 181, distance: 103.3
click at [554, 173] on div at bounding box center [403, 280] width 751 height 424
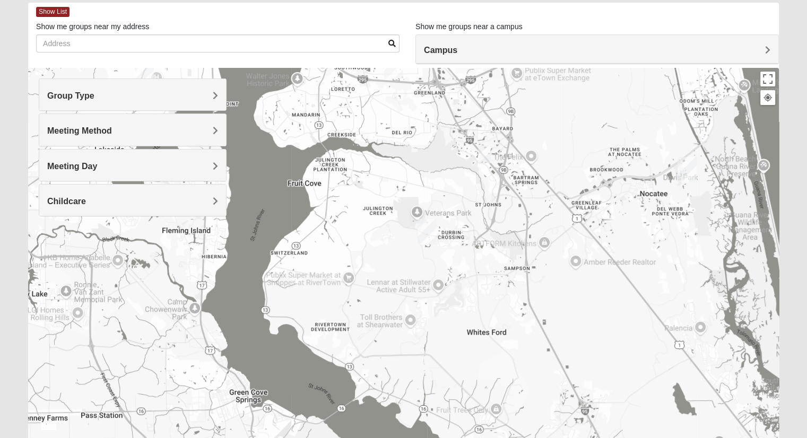
drag, startPoint x: 488, startPoint y: 230, endPoint x: 480, endPoint y: 238, distance: 11.3
click at [487, 248] on div at bounding box center [403, 280] width 751 height 424
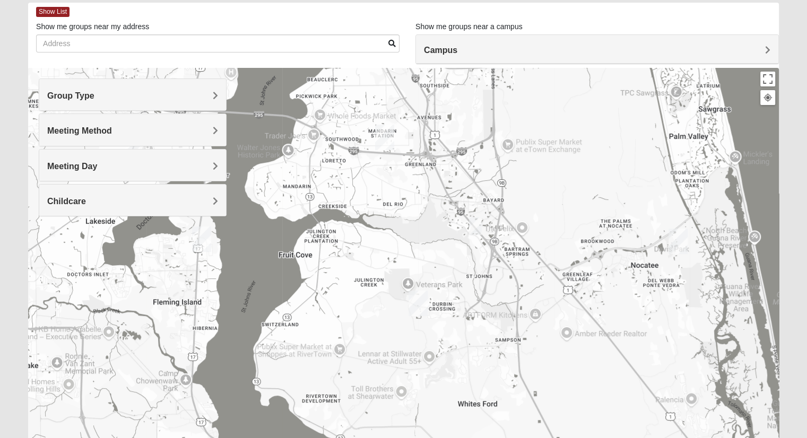
click at [475, 227] on img "Online Mixed Krause/Chasten 32258" at bounding box center [475, 227] width 13 height 18
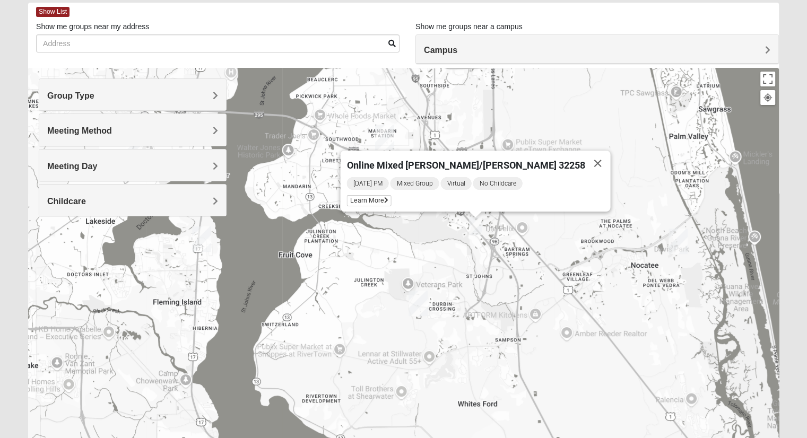
drag, startPoint x: 557, startPoint y: 158, endPoint x: 548, endPoint y: 163, distance: 10.5
click at [585, 158] on button "Close" at bounding box center [597, 163] width 25 height 25
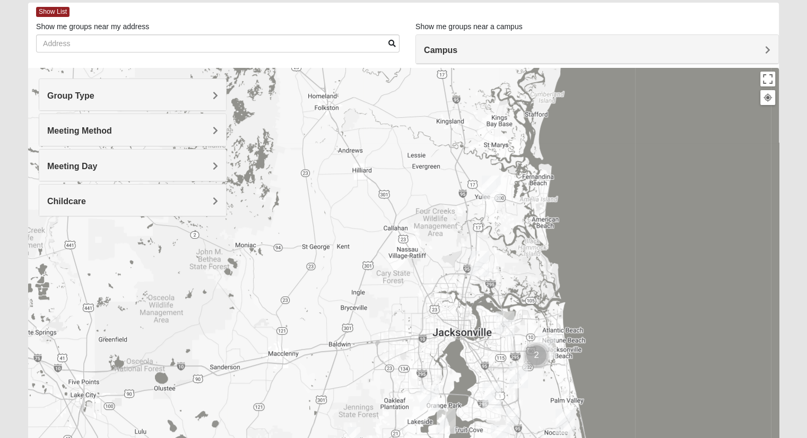
drag, startPoint x: 390, startPoint y: 272, endPoint x: 397, endPoint y: 365, distance: 93.6
click at [422, 438] on html "Log In Find A Group Error Show List Loading Groups" at bounding box center [403, 239] width 807 height 584
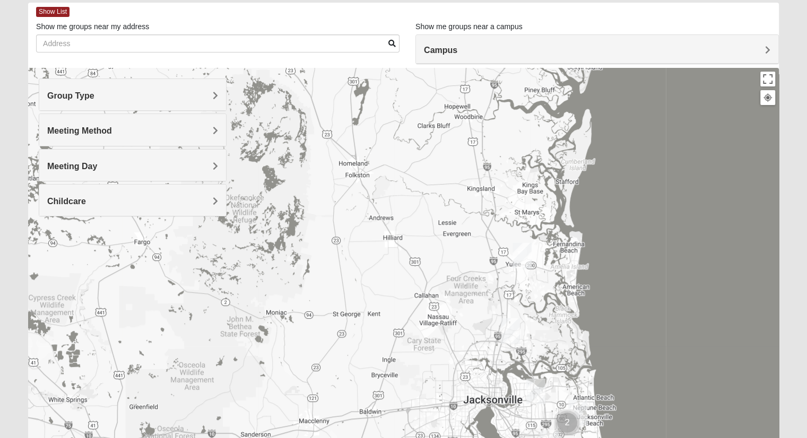
drag, startPoint x: 320, startPoint y: 158, endPoint x: 359, endPoint y: 151, distance: 38.7
click at [342, 183] on div at bounding box center [403, 280] width 751 height 424
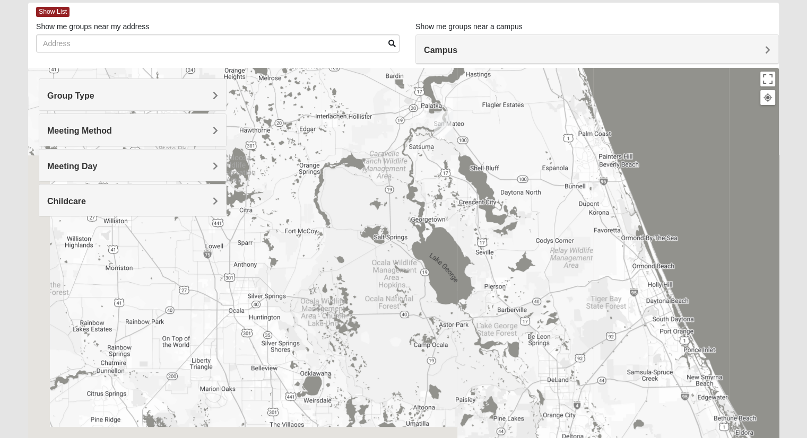
drag, startPoint x: 352, startPoint y: 246, endPoint x: 452, endPoint y: 94, distance: 181.1
click at [432, 107] on div at bounding box center [403, 280] width 751 height 424
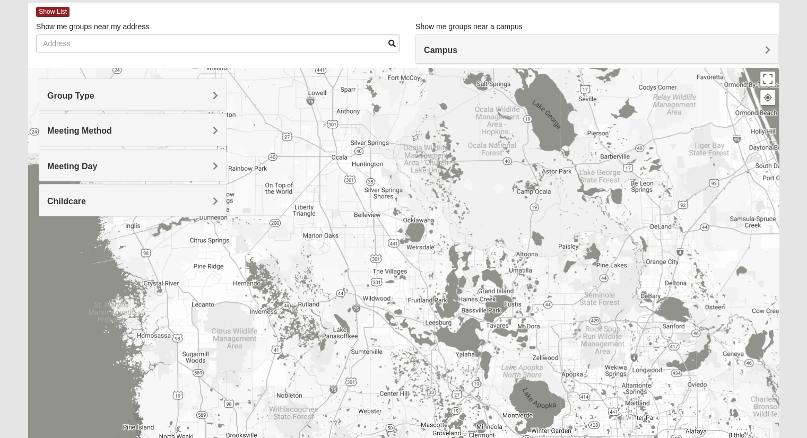
drag, startPoint x: 493, startPoint y: 72, endPoint x: 494, endPoint y: 66, distance: 5.4
click at [493, 68] on div at bounding box center [403, 280] width 751 height 424
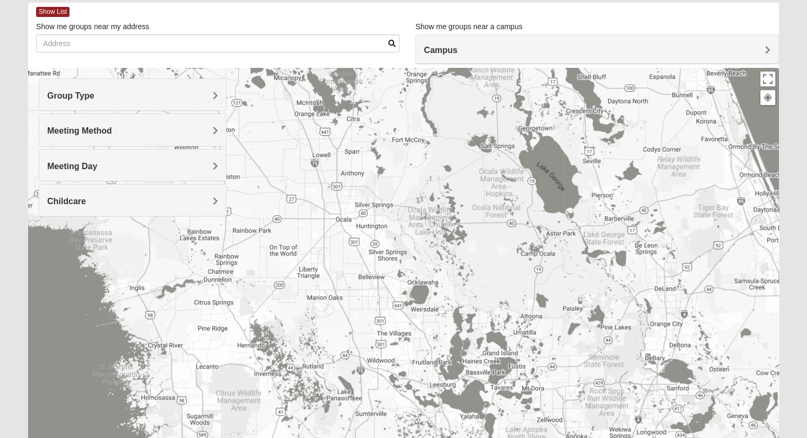
drag, startPoint x: 464, startPoint y: 224, endPoint x: 475, endPoint y: 379, distance: 155.3
click at [476, 379] on div at bounding box center [403, 280] width 751 height 424
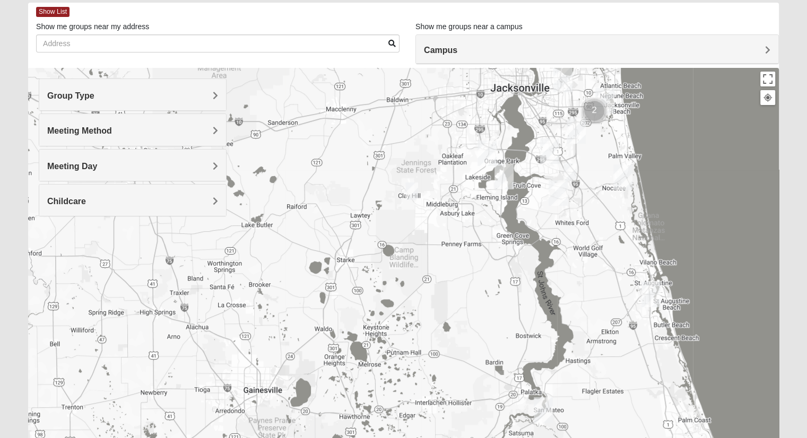
drag, startPoint x: 488, startPoint y: 183, endPoint x: 419, endPoint y: 299, distance: 134.4
click at [419, 299] on div at bounding box center [403, 280] width 751 height 424
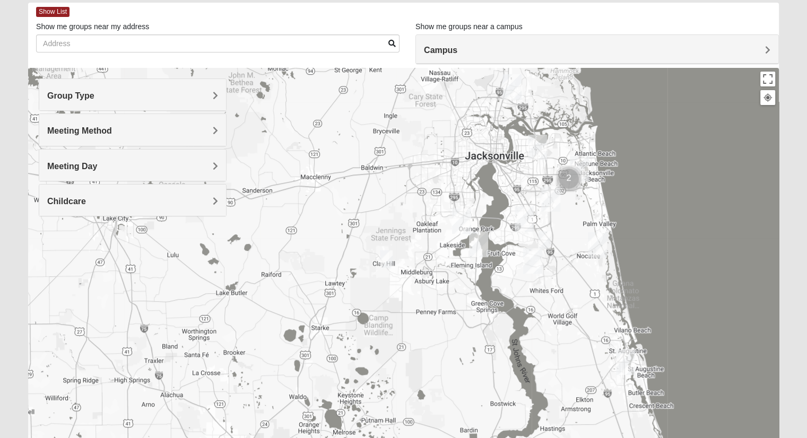
click at [386, 255] on img "Online Mixed Hodges 32068" at bounding box center [386, 259] width 13 height 18
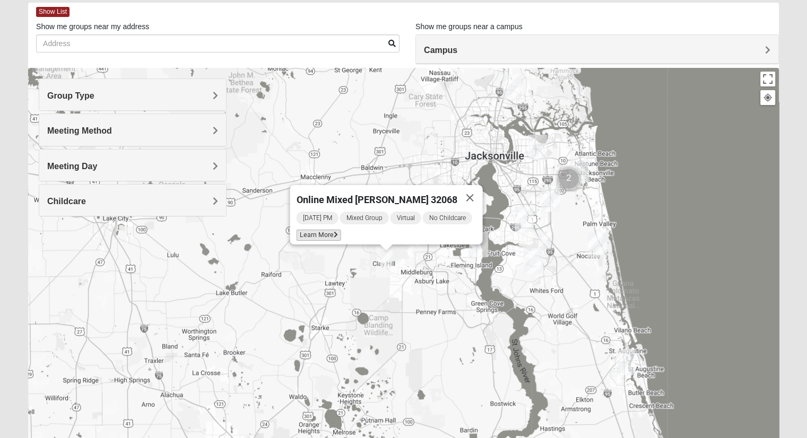
click at [325, 230] on span "Learn More" at bounding box center [318, 235] width 45 height 11
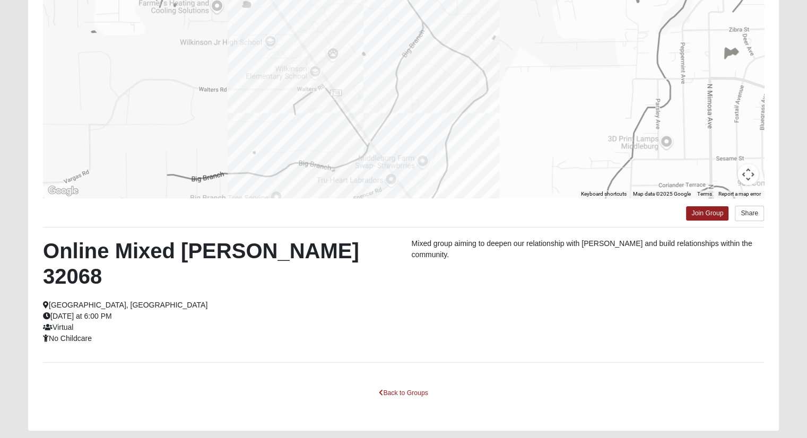
scroll to position [136, 0]
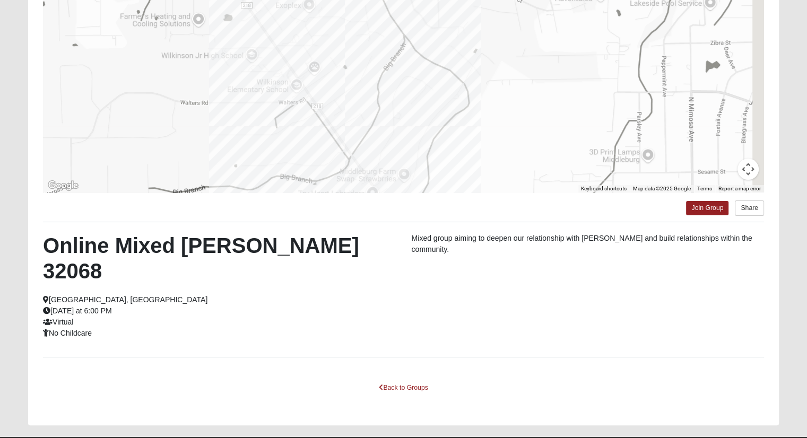
drag, startPoint x: 516, startPoint y: 89, endPoint x: 452, endPoint y: 137, distance: 80.2
click at [494, 110] on div at bounding box center [403, 86] width 721 height 212
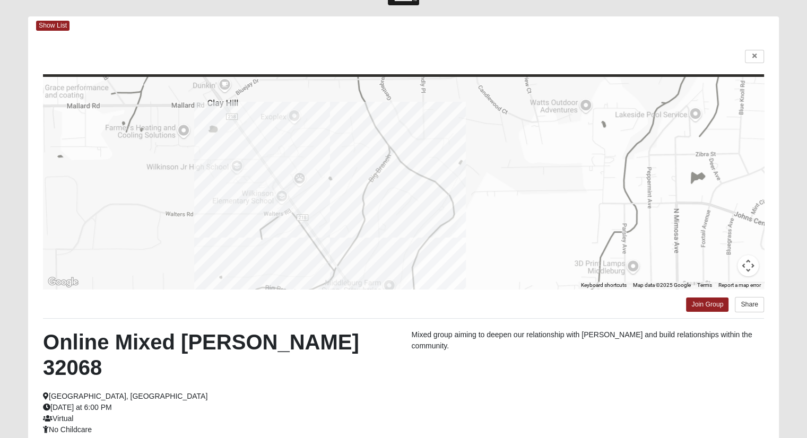
scroll to position [0, 0]
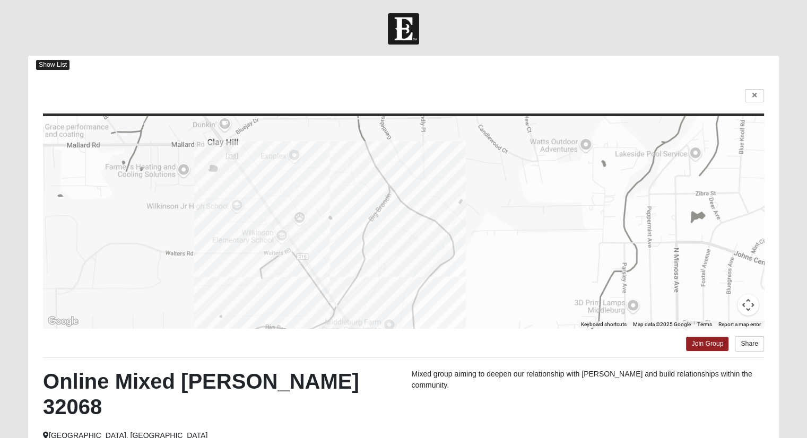
click at [55, 64] on span "Show List" at bounding box center [52, 65] width 33 height 10
